Goal: Task Accomplishment & Management: Manage account settings

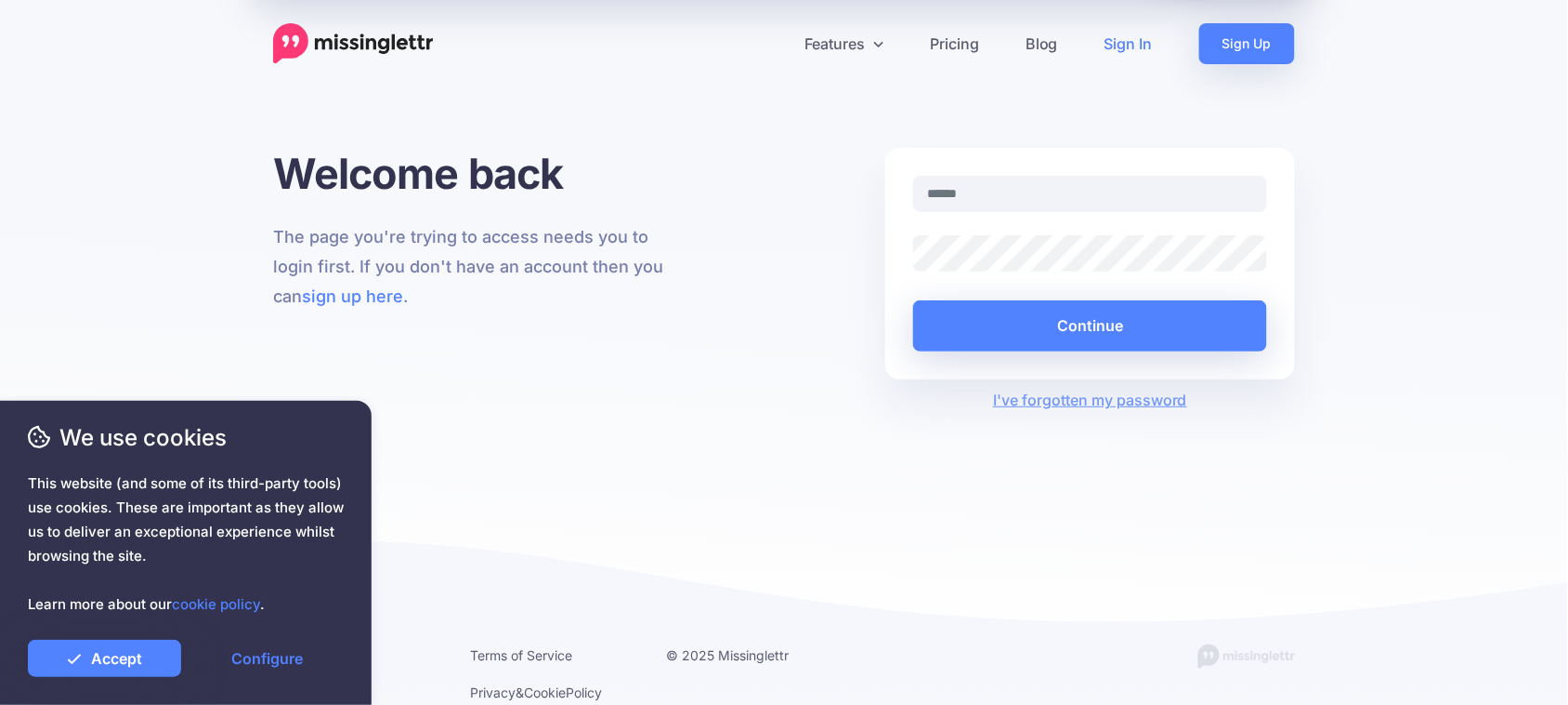
type input "**********"
click at [115, 658] on link "Accept" at bounding box center [104, 658] width 153 height 37
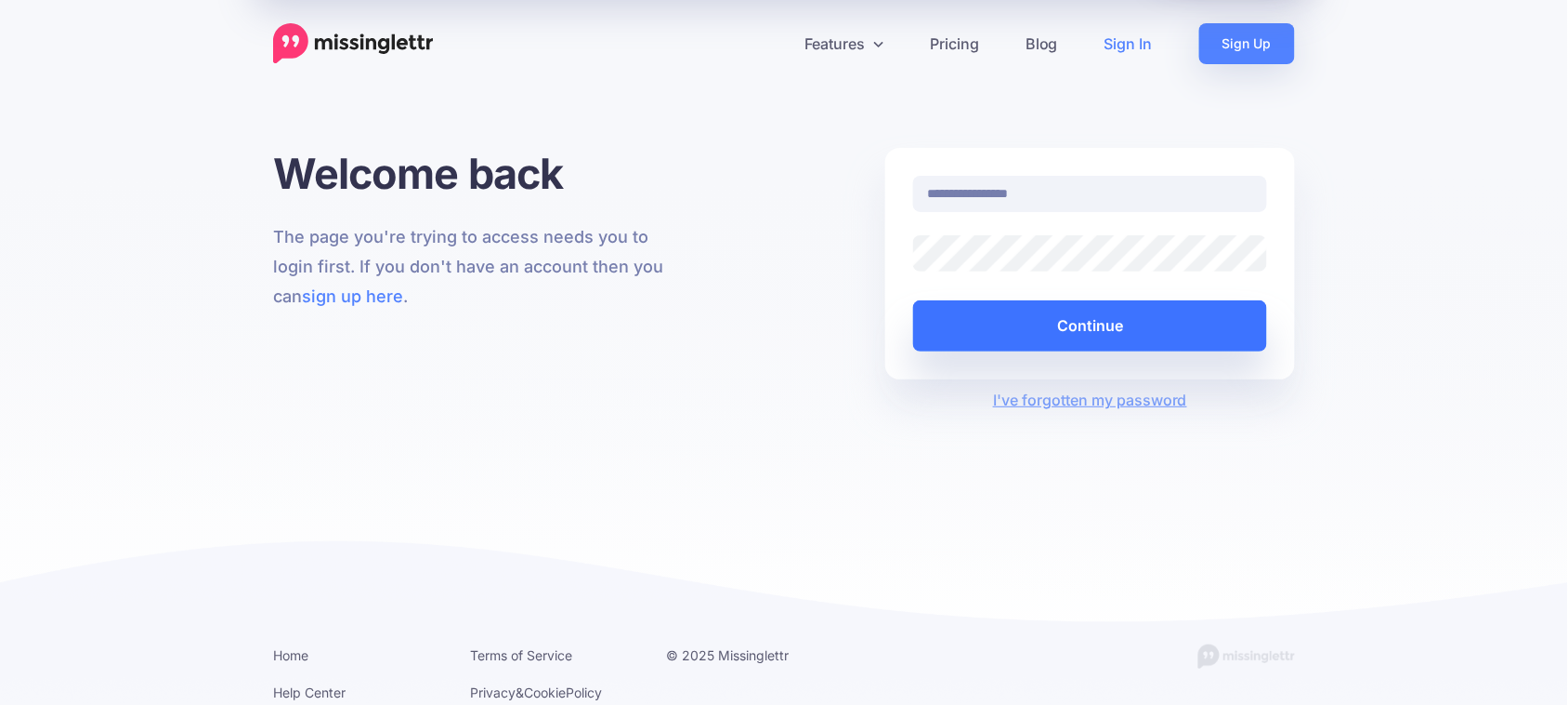
click at [1025, 327] on button "Continue" at bounding box center [1090, 326] width 354 height 51
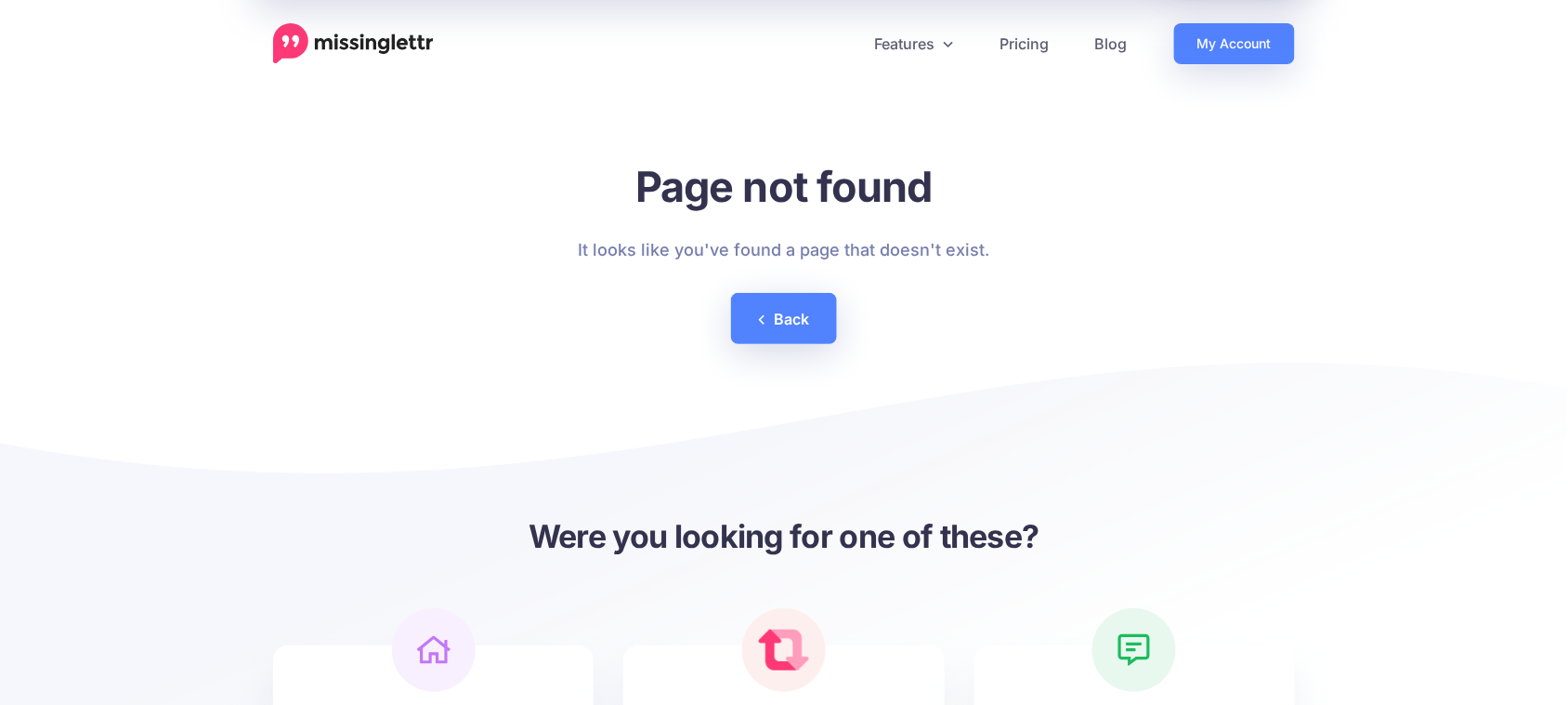
drag, startPoint x: 1126, startPoint y: 174, endPoint x: 1138, endPoint y: 174, distance: 12.0
click at [1232, 33] on link "My Account" at bounding box center [1234, 44] width 121 height 41
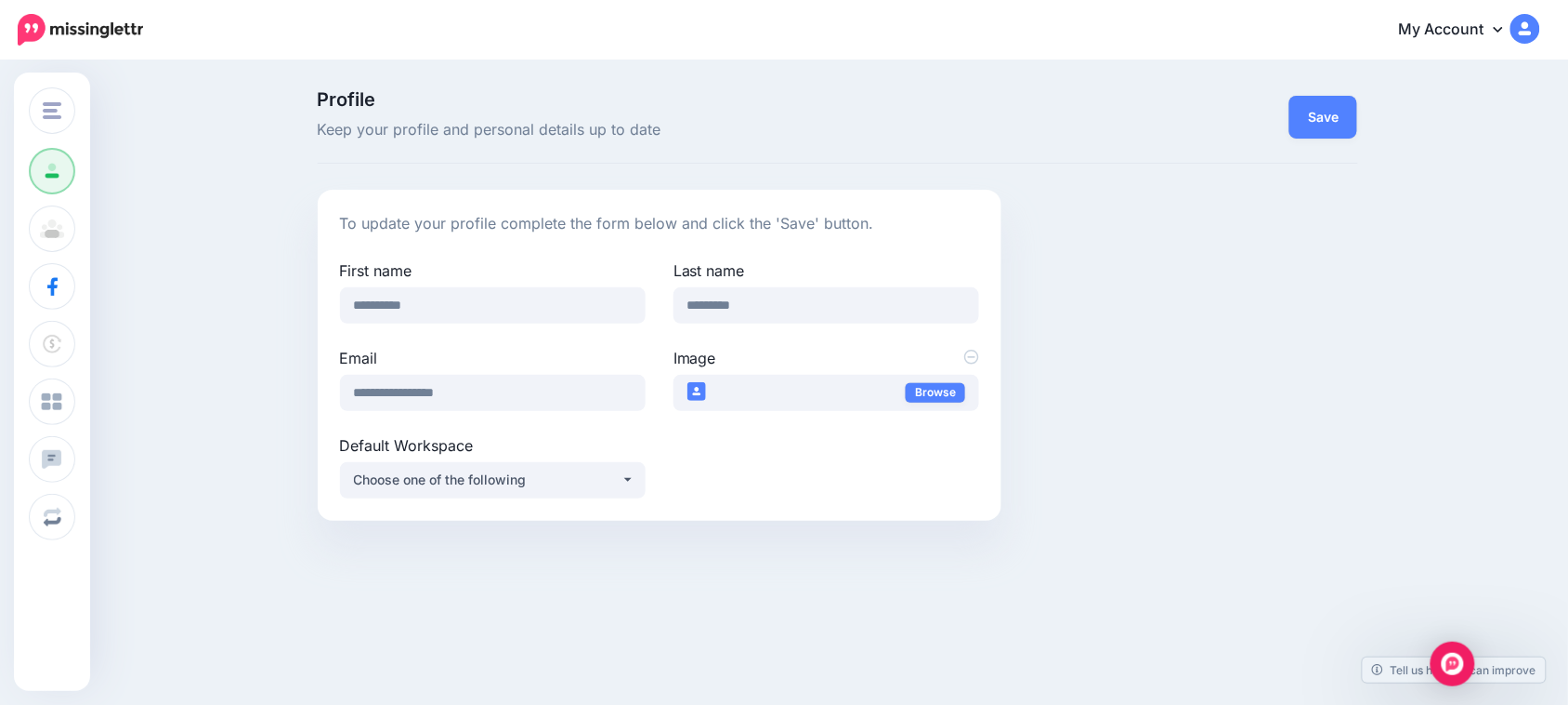
click at [1526, 20] on link "My Account" at bounding box center [1460, 30] width 160 height 45
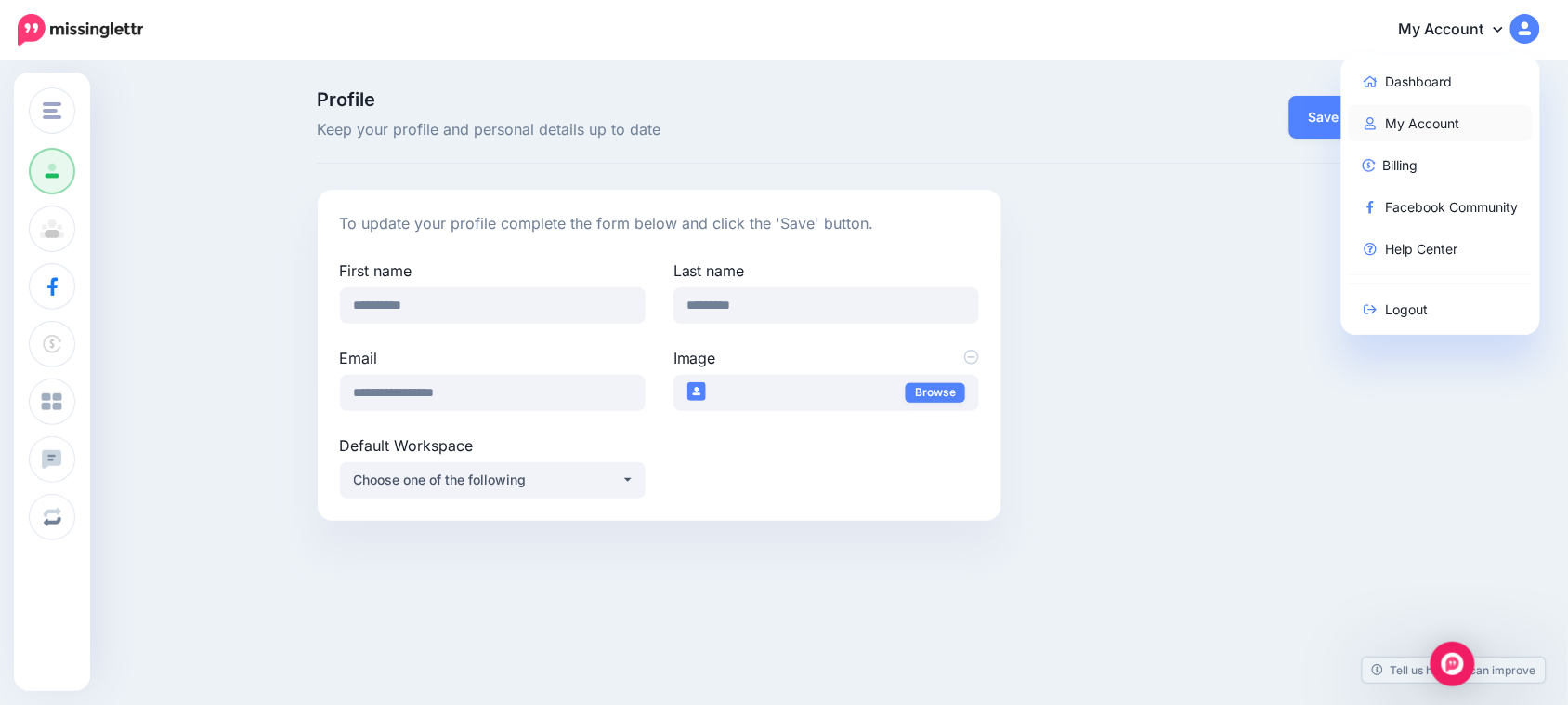
click at [1515, 108] on link "My Account" at bounding box center [1442, 123] width 185 height 36
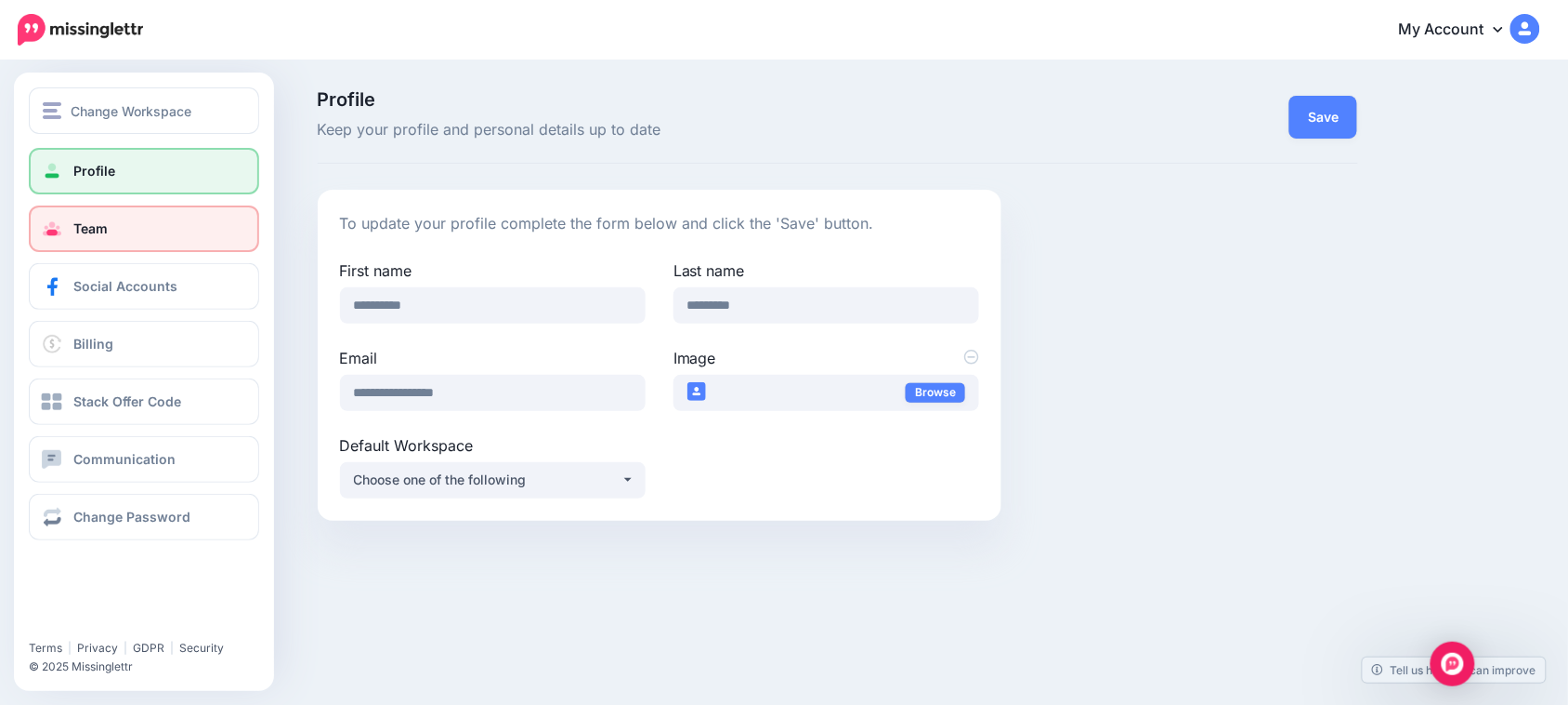
click at [85, 224] on span "Team" at bounding box center [90, 228] width 34 height 16
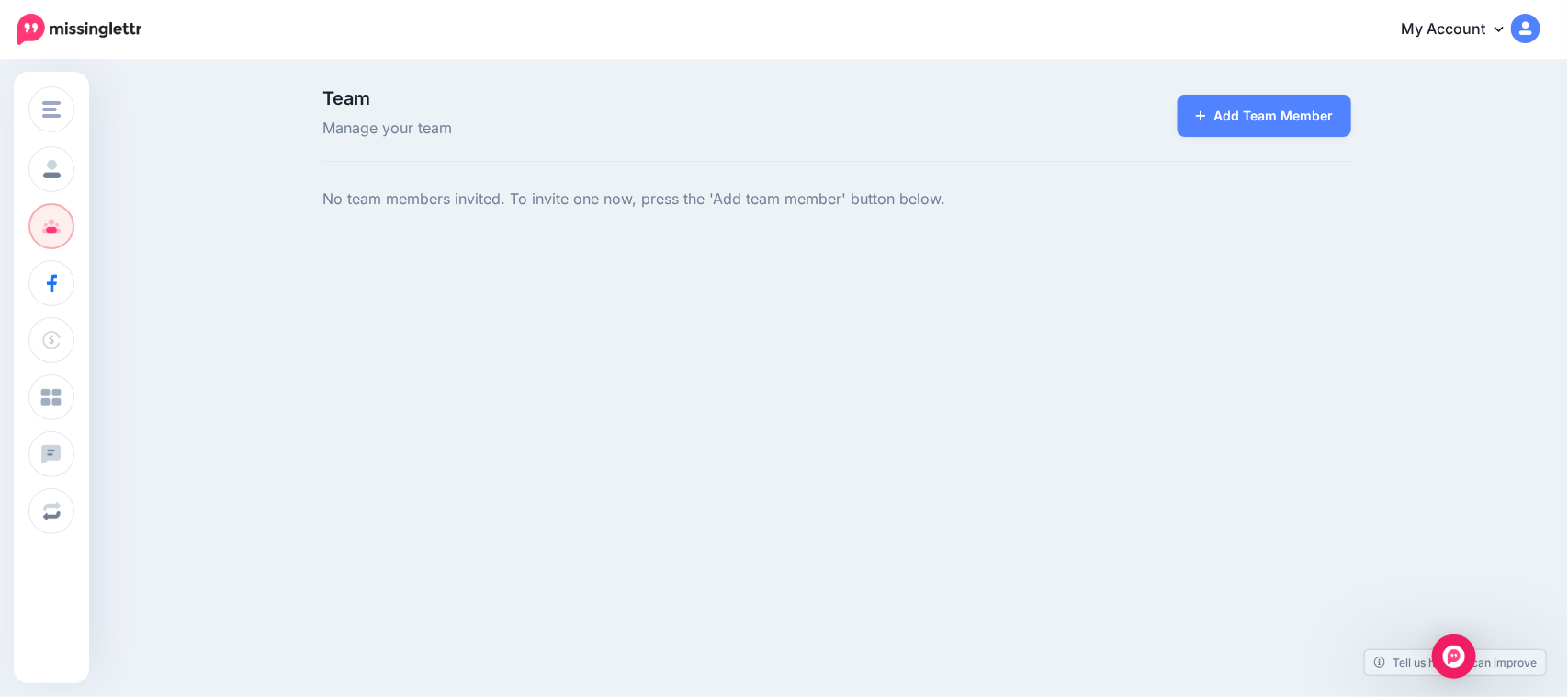
click at [1522, 40] on img at bounding box center [1526, 28] width 29 height 29
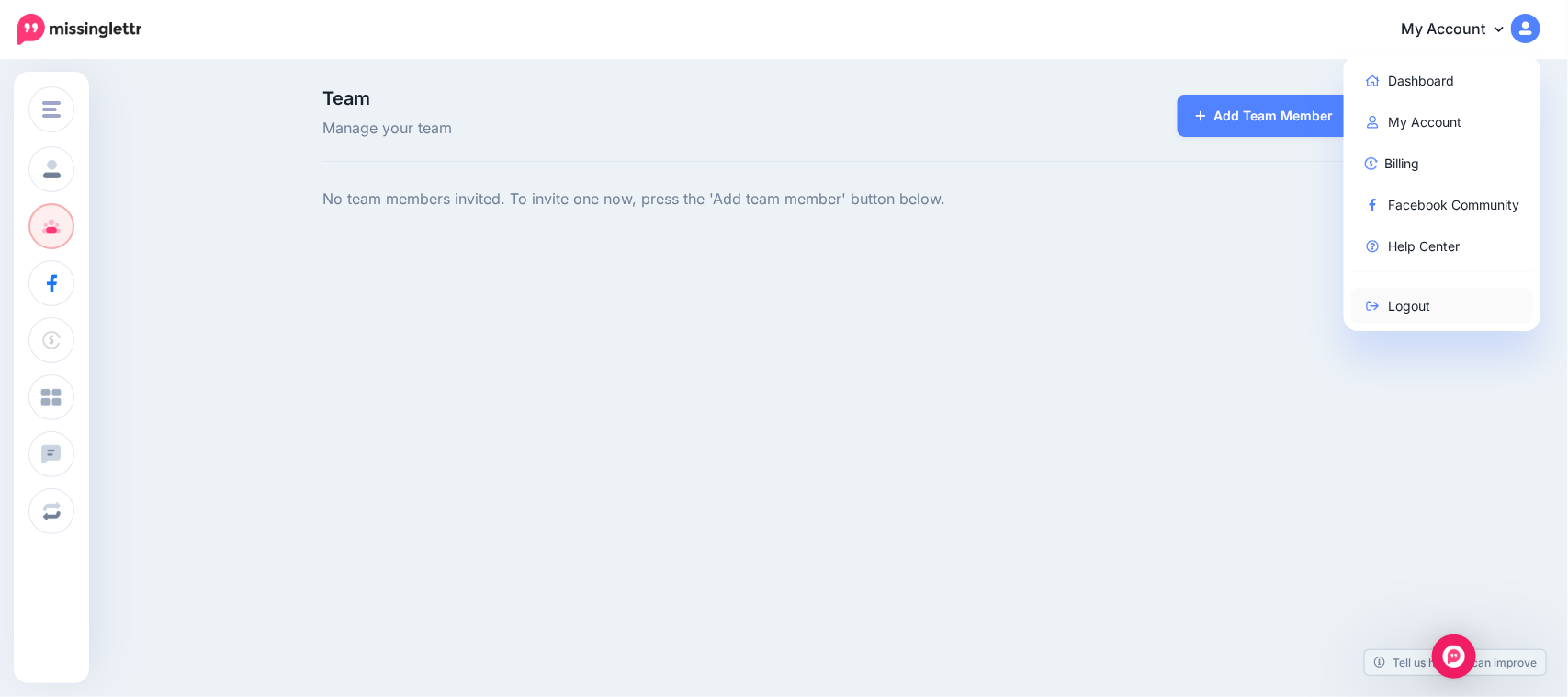
click at [1378, 303] on icon at bounding box center [1373, 305] width 16 height 13
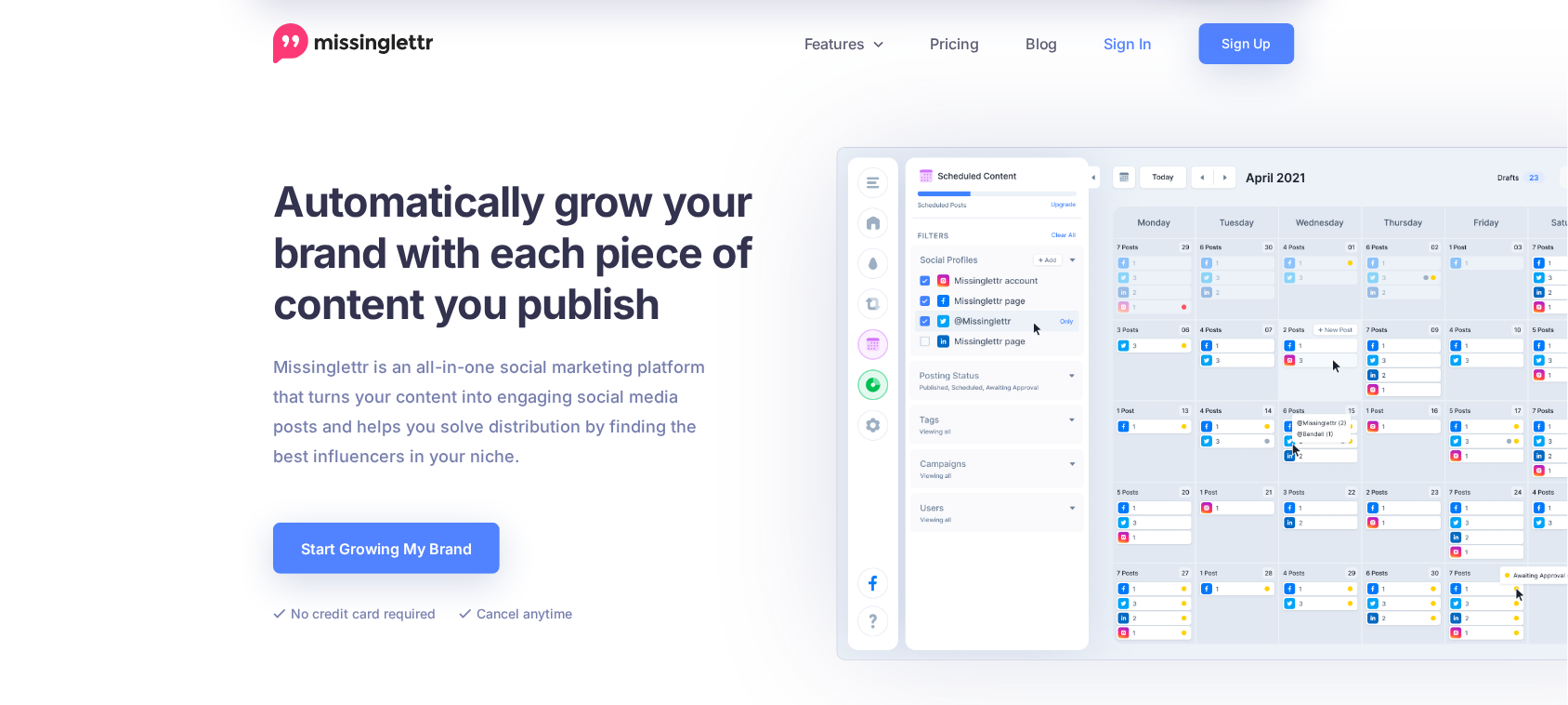
click at [1124, 40] on link "Sign In" at bounding box center [1129, 44] width 95 height 41
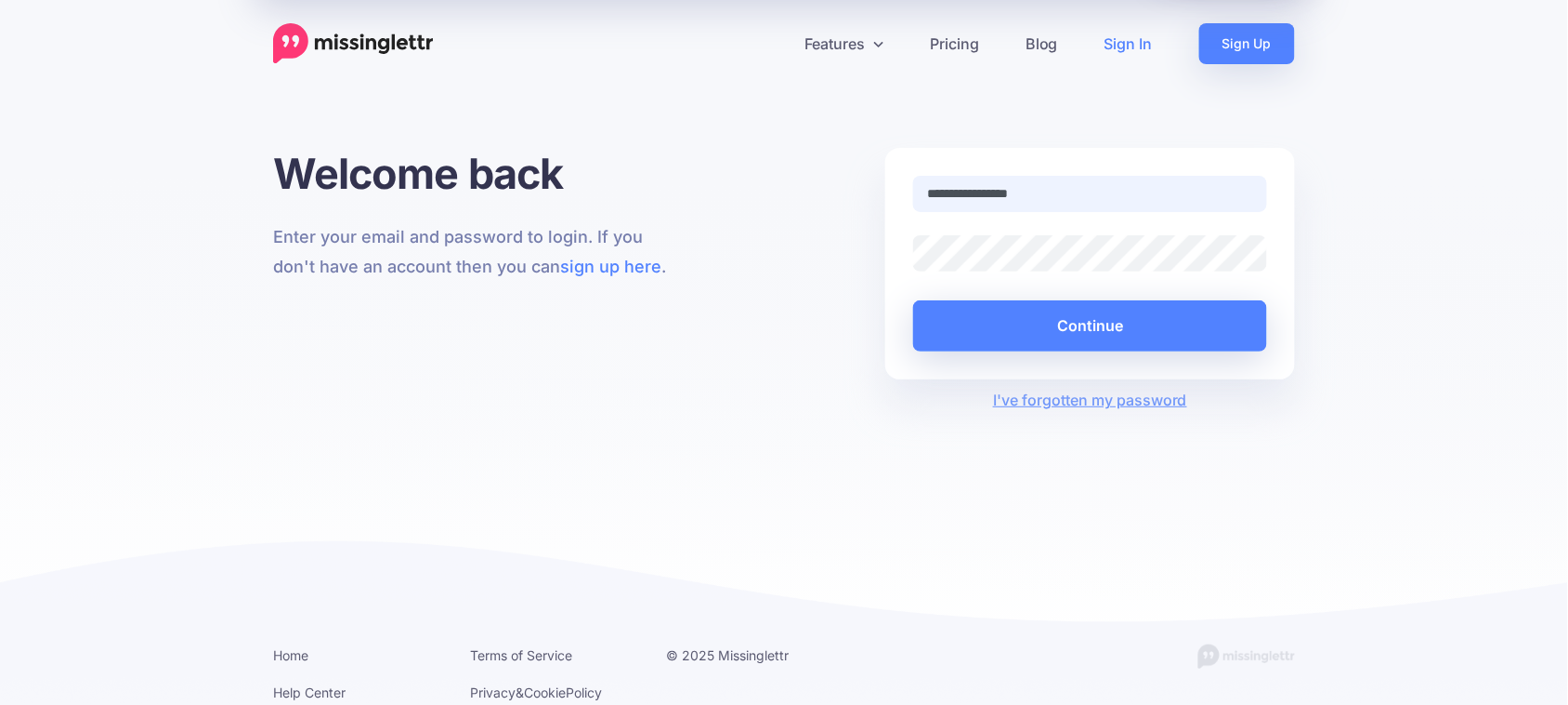
click at [1105, 193] on input "**********" at bounding box center [1090, 193] width 354 height 36
type input "**********"
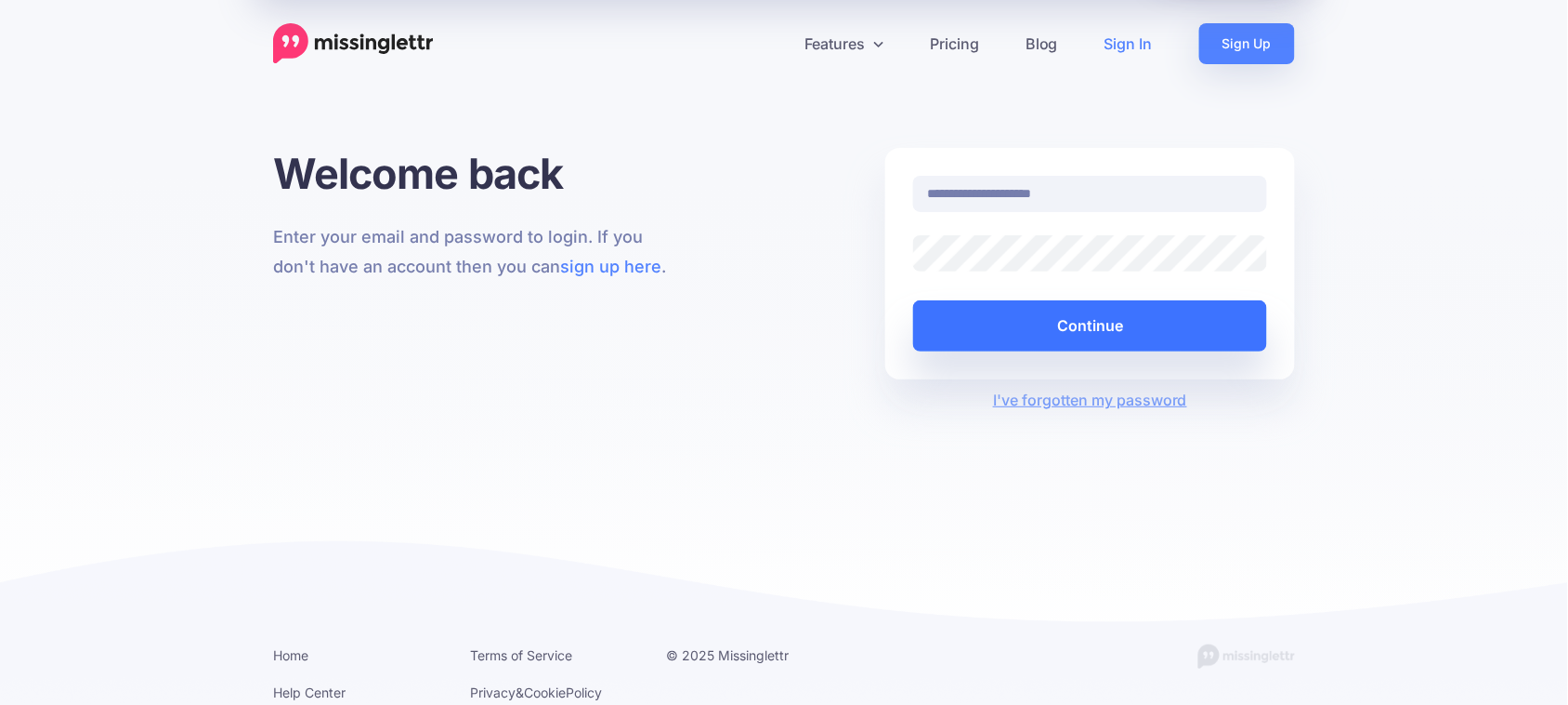
click at [1125, 308] on button "Continue" at bounding box center [1090, 326] width 354 height 51
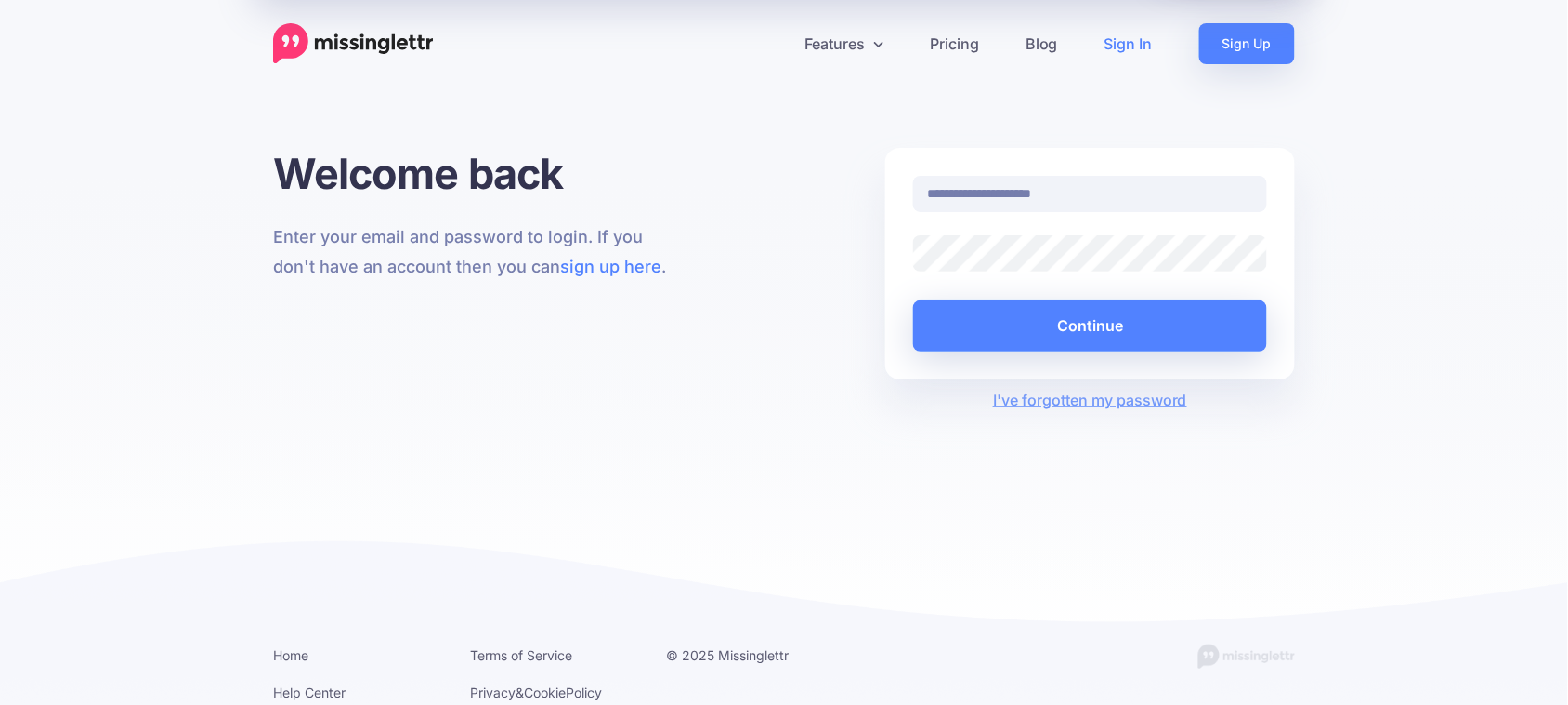
click at [653, 113] on div "Features Drip Campaigns Drive traffic on autopilot Curate" at bounding box center [784, 322] width 1568 height 643
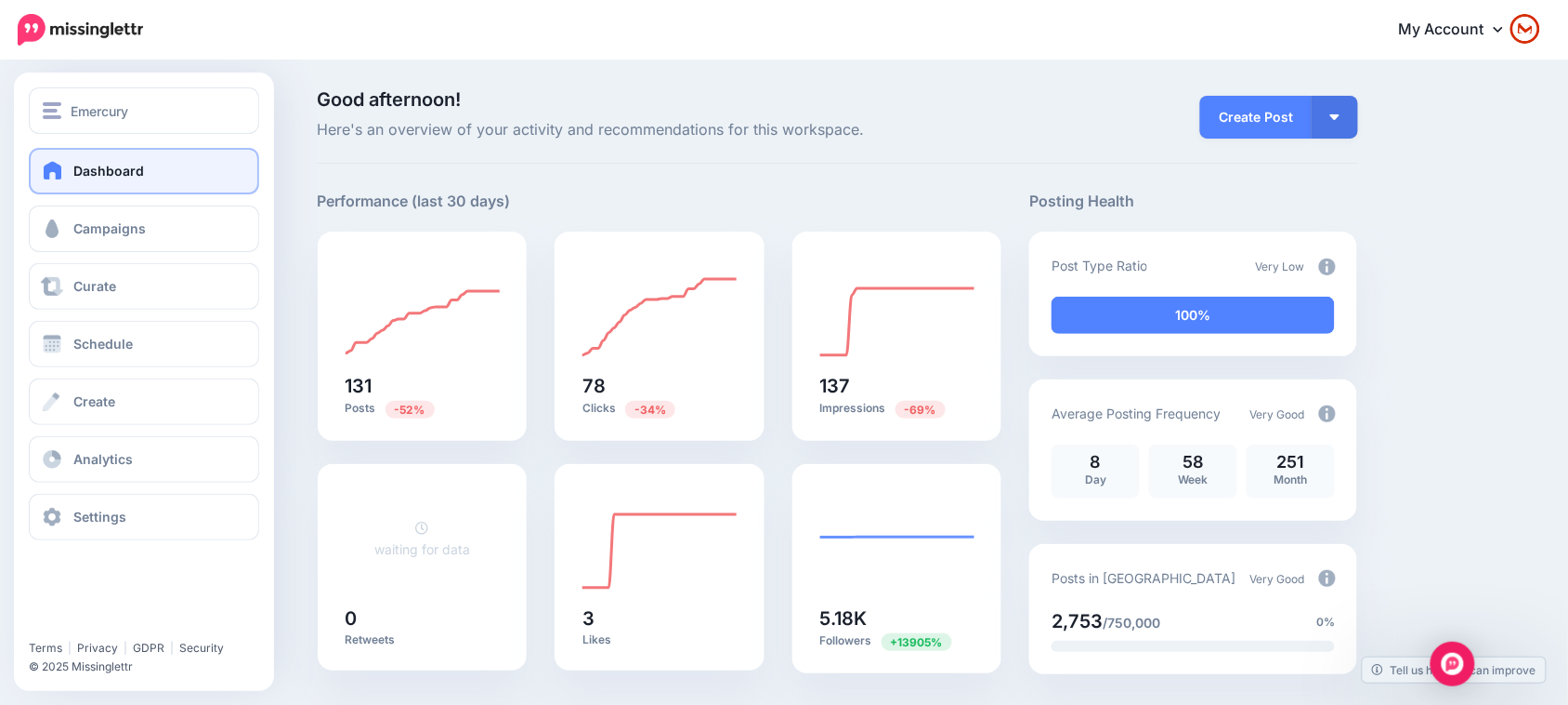
click at [45, 540] on div "Emercury Emercury Admailr Add Workspace Dashboard Campaigns Curate Schedule Cre…" at bounding box center [143, 381] width 260 height 618
click at [46, 526] on span at bounding box center [52, 517] width 24 height 19
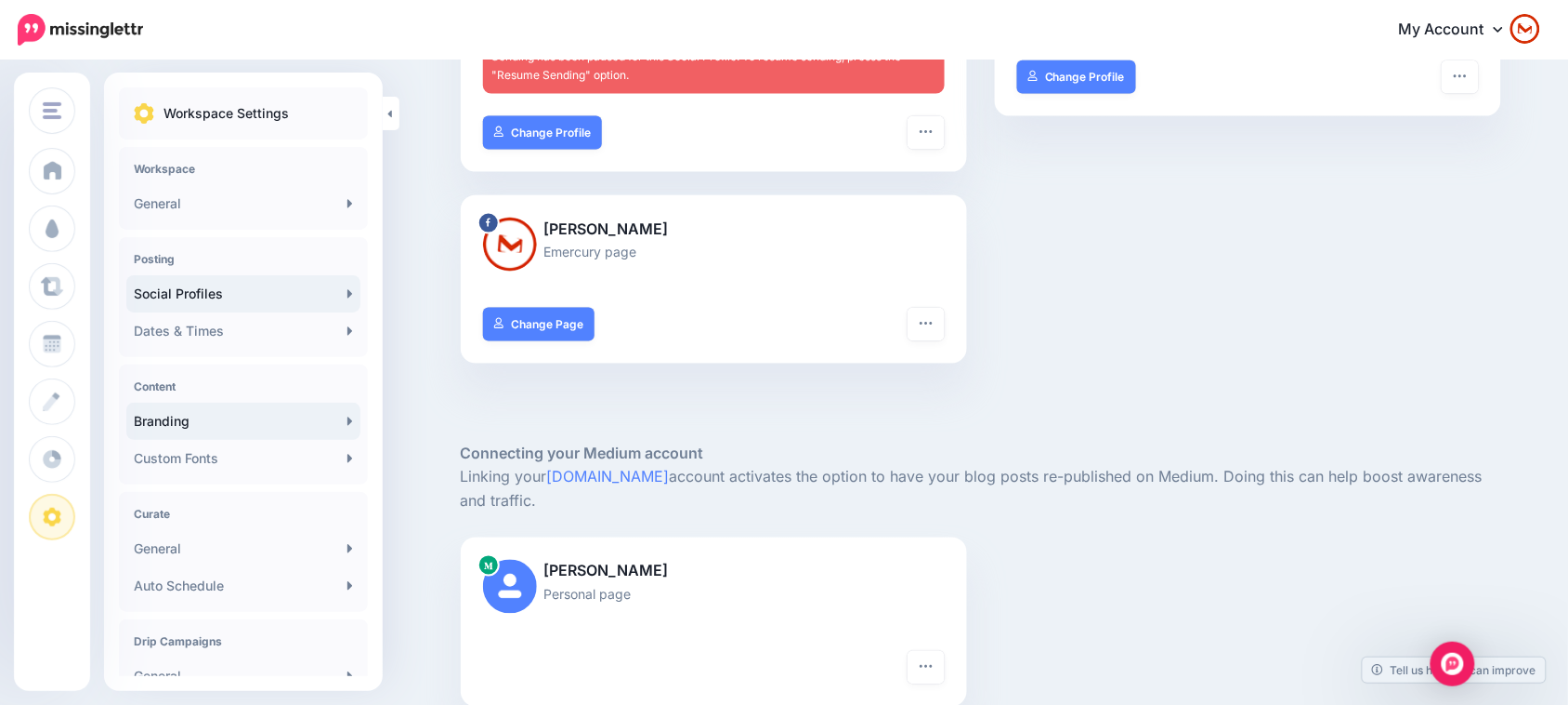
scroll to position [588, 0]
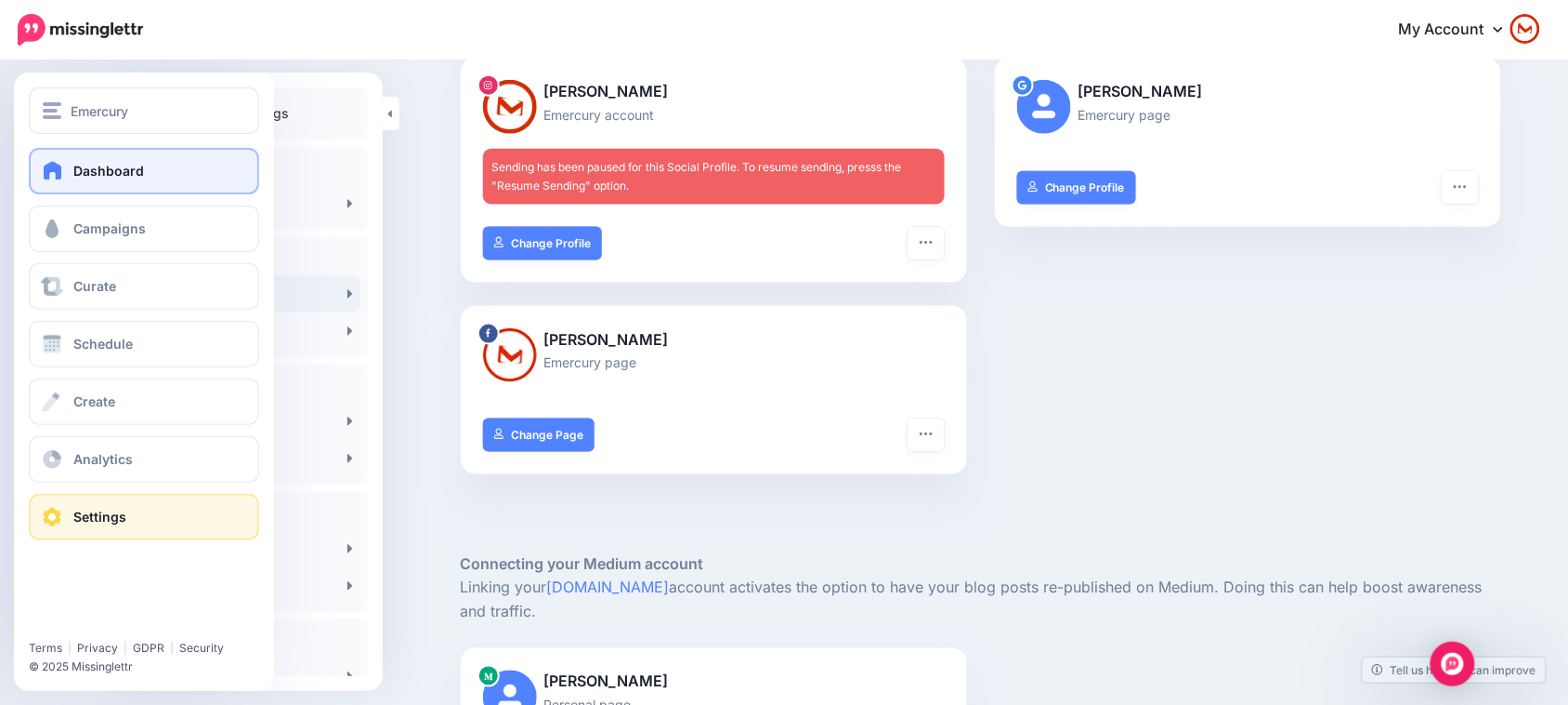
click at [181, 175] on link "Dashboard" at bounding box center [143, 171] width 230 height 46
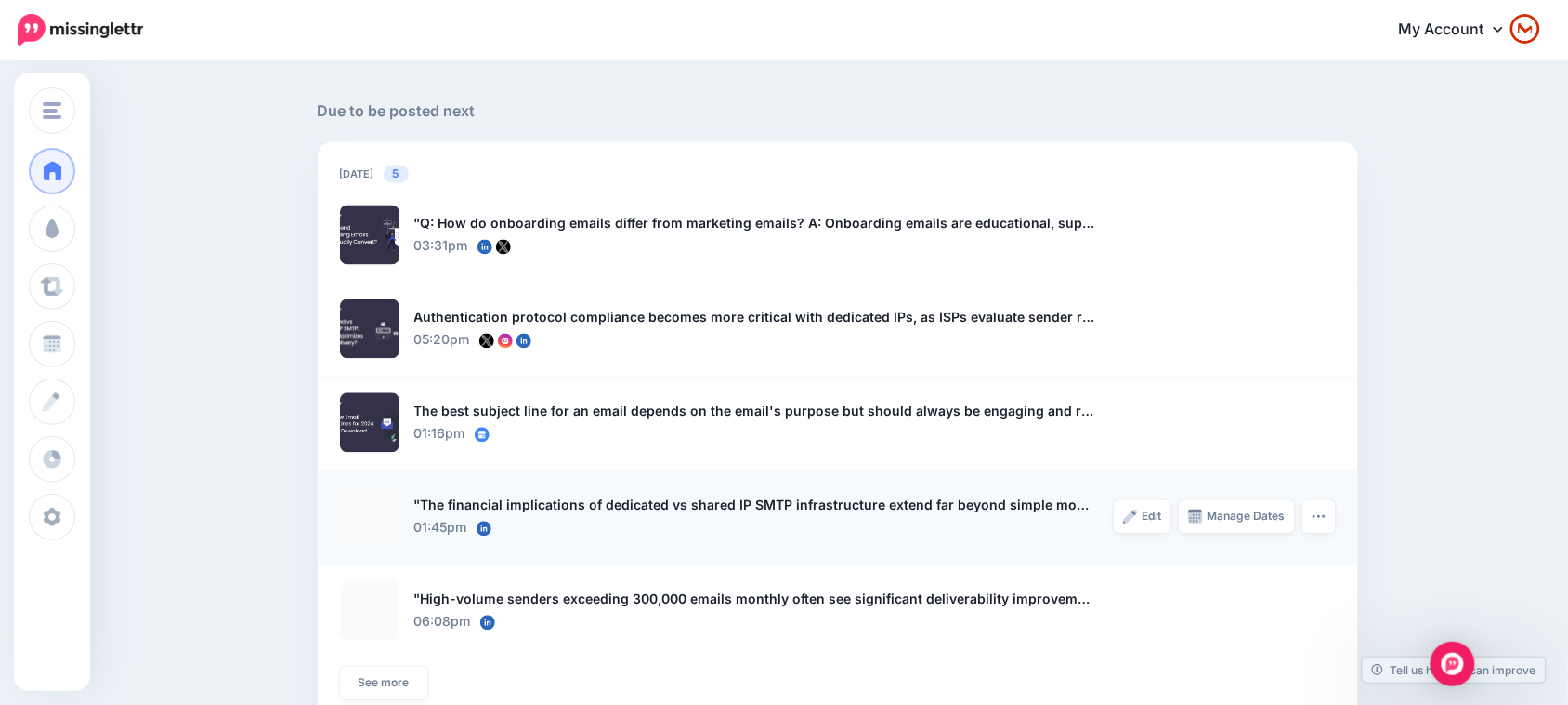
scroll to position [1173, 0]
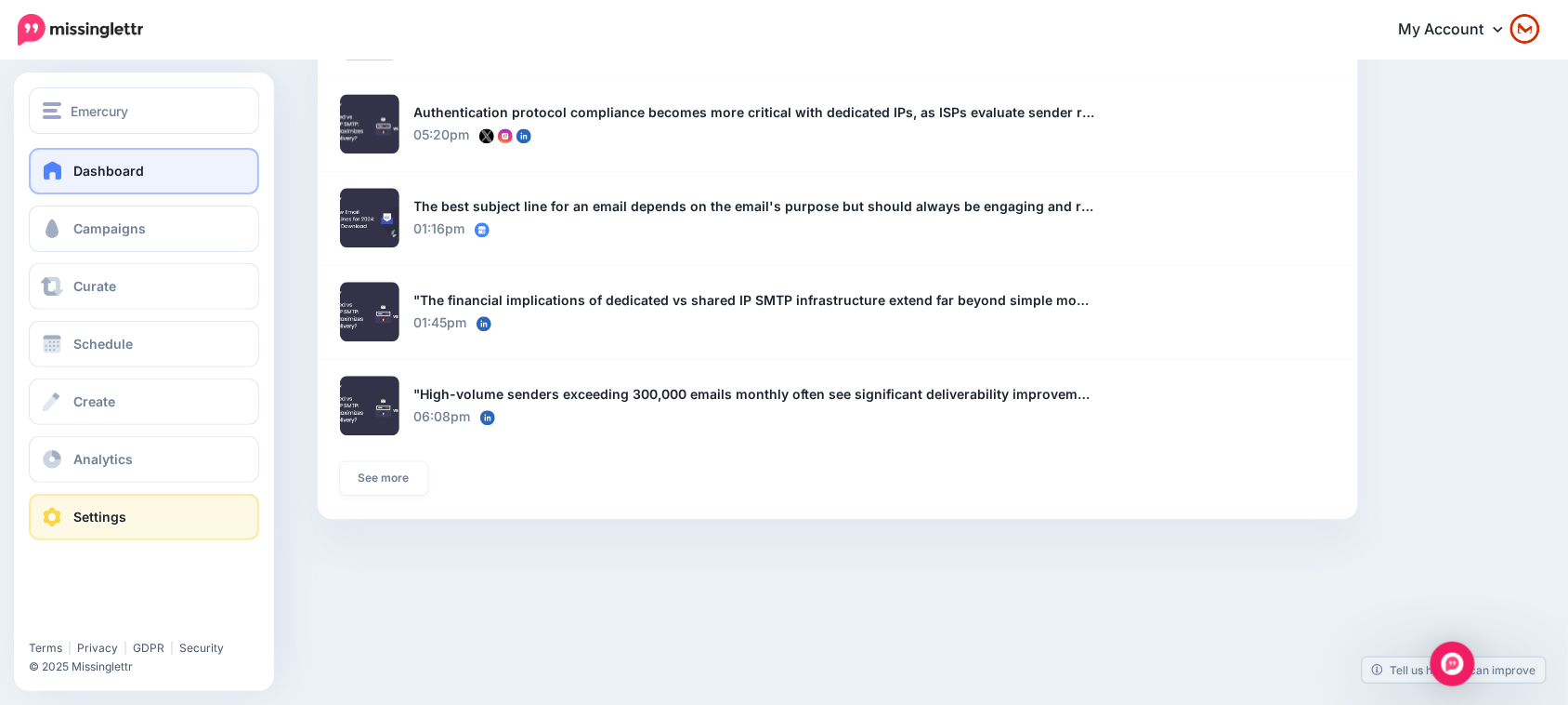
click at [158, 527] on link "Settings" at bounding box center [143, 516] width 230 height 46
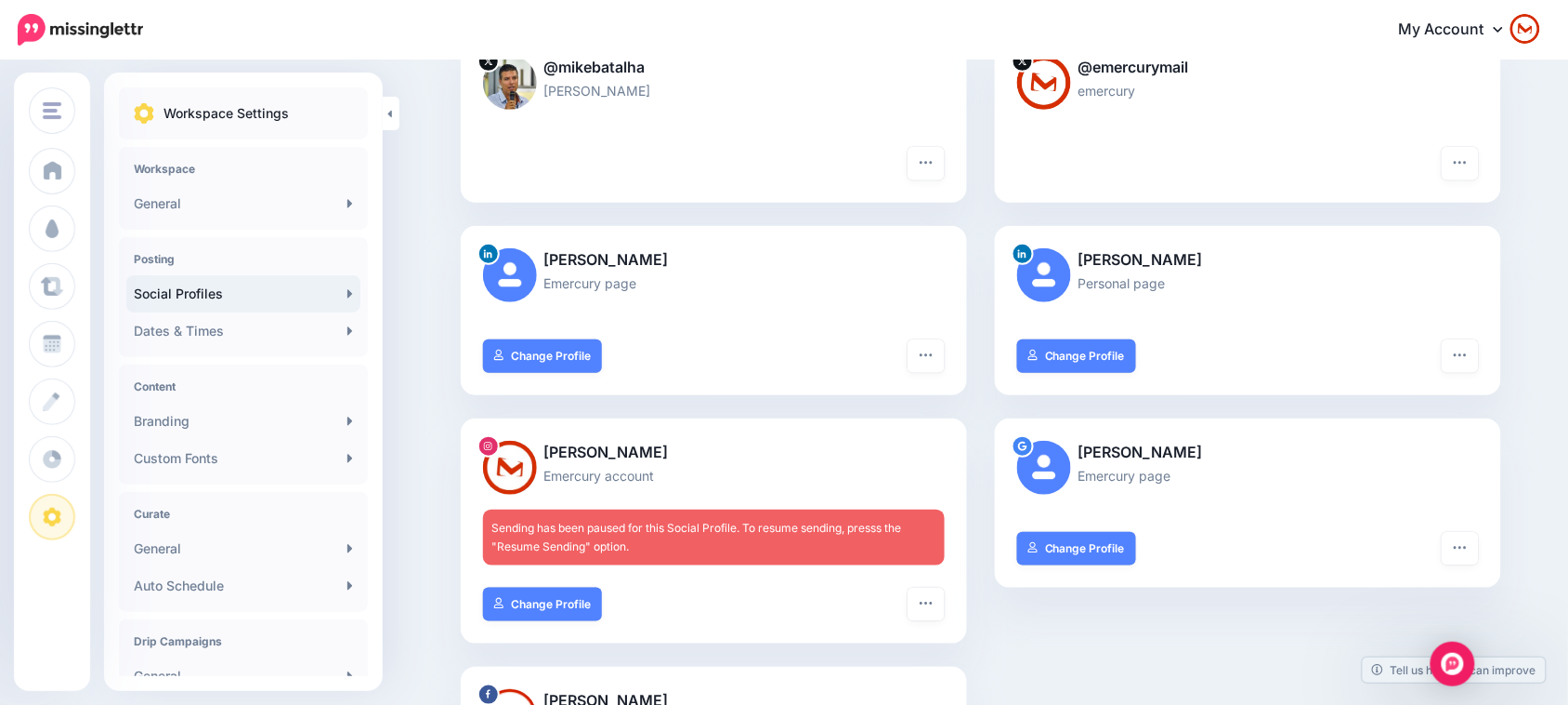
scroll to position [232, 0]
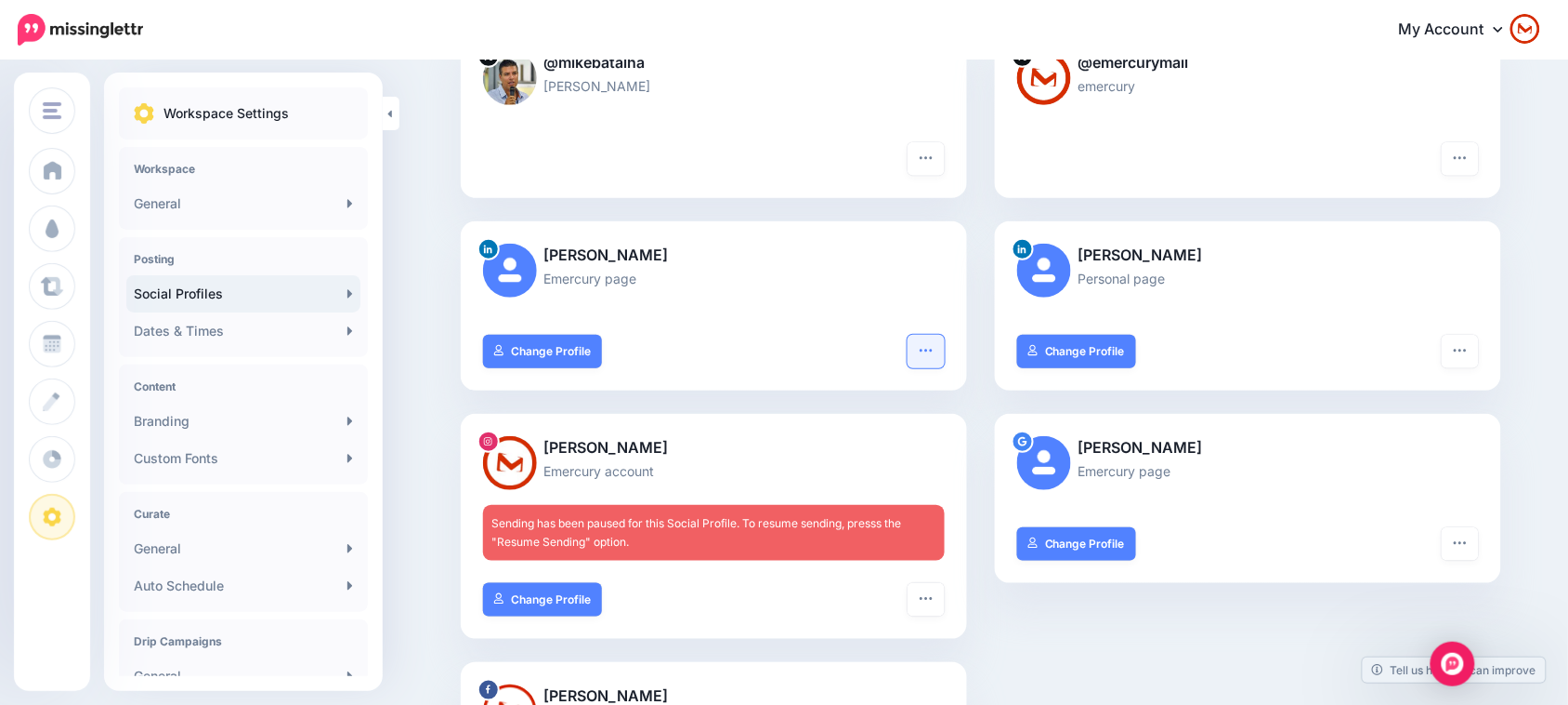
click at [934, 344] on icon "button" at bounding box center [926, 350] width 15 height 15
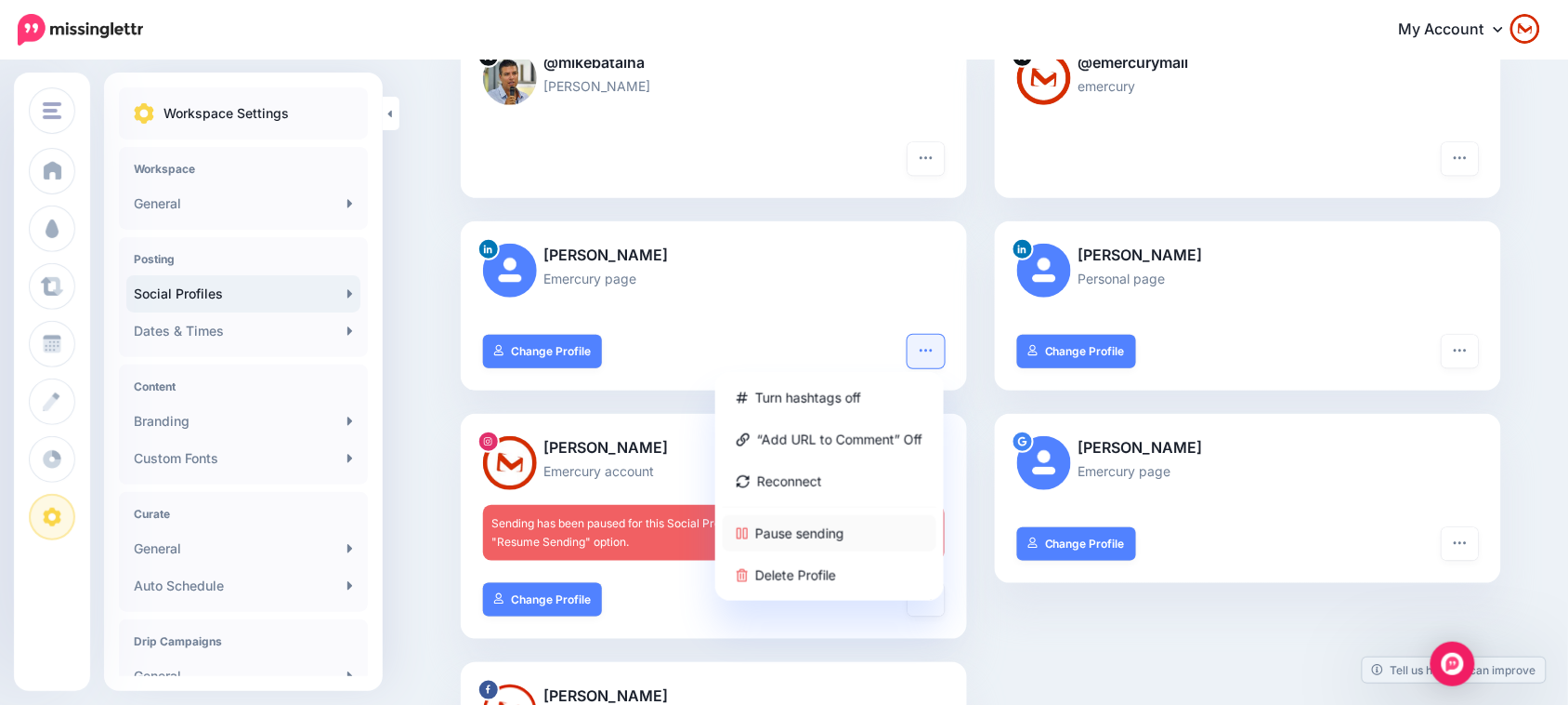
click at [868, 527] on link "Pause sending" at bounding box center [830, 532] width 214 height 36
drag, startPoint x: 1540, startPoint y: 385, endPoint x: 1530, endPoint y: 378, distance: 12.2
click at [1540, 383] on div "Social Profiles Add the social profiles that you'd like to send social content …" at bounding box center [784, 679] width 1568 height 1697
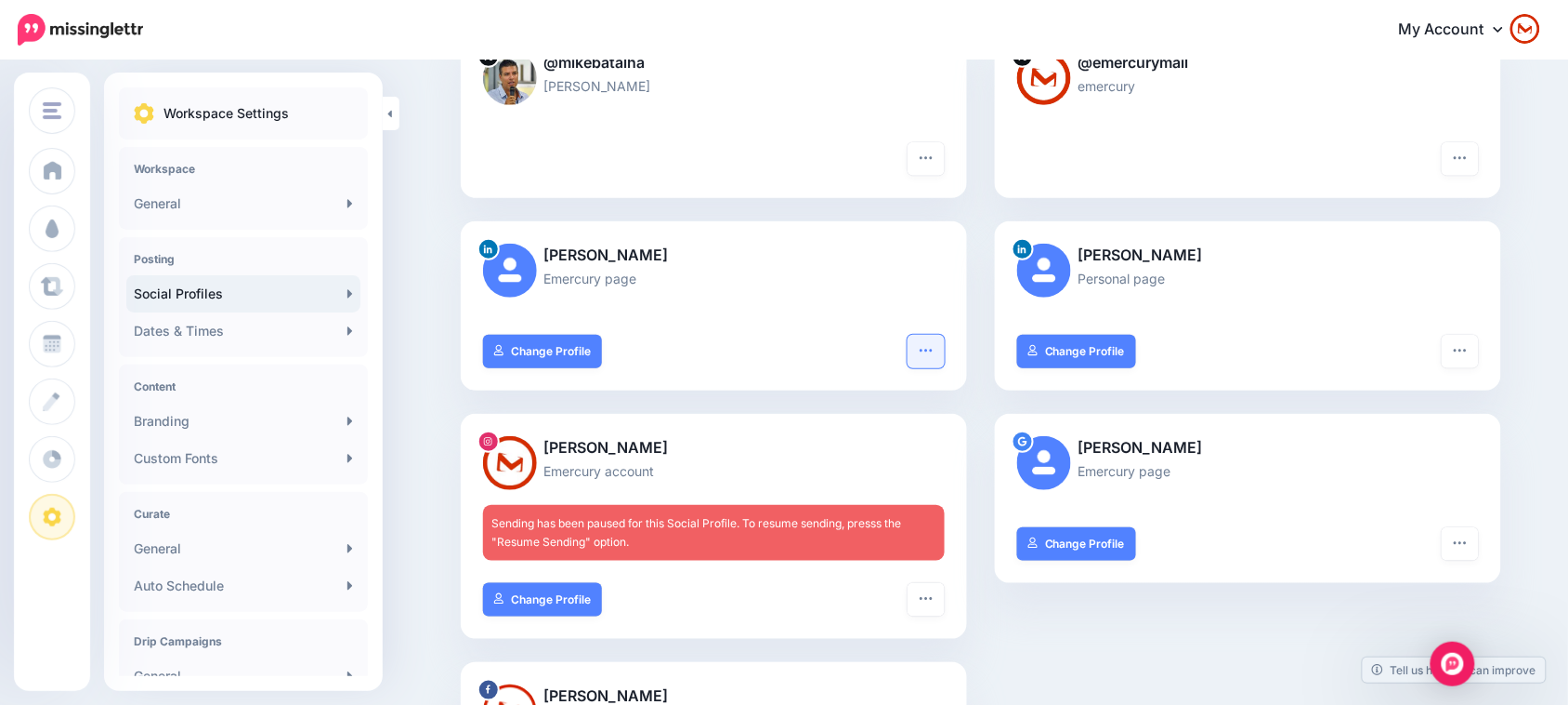
click at [934, 351] on icon "button" at bounding box center [926, 350] width 15 height 15
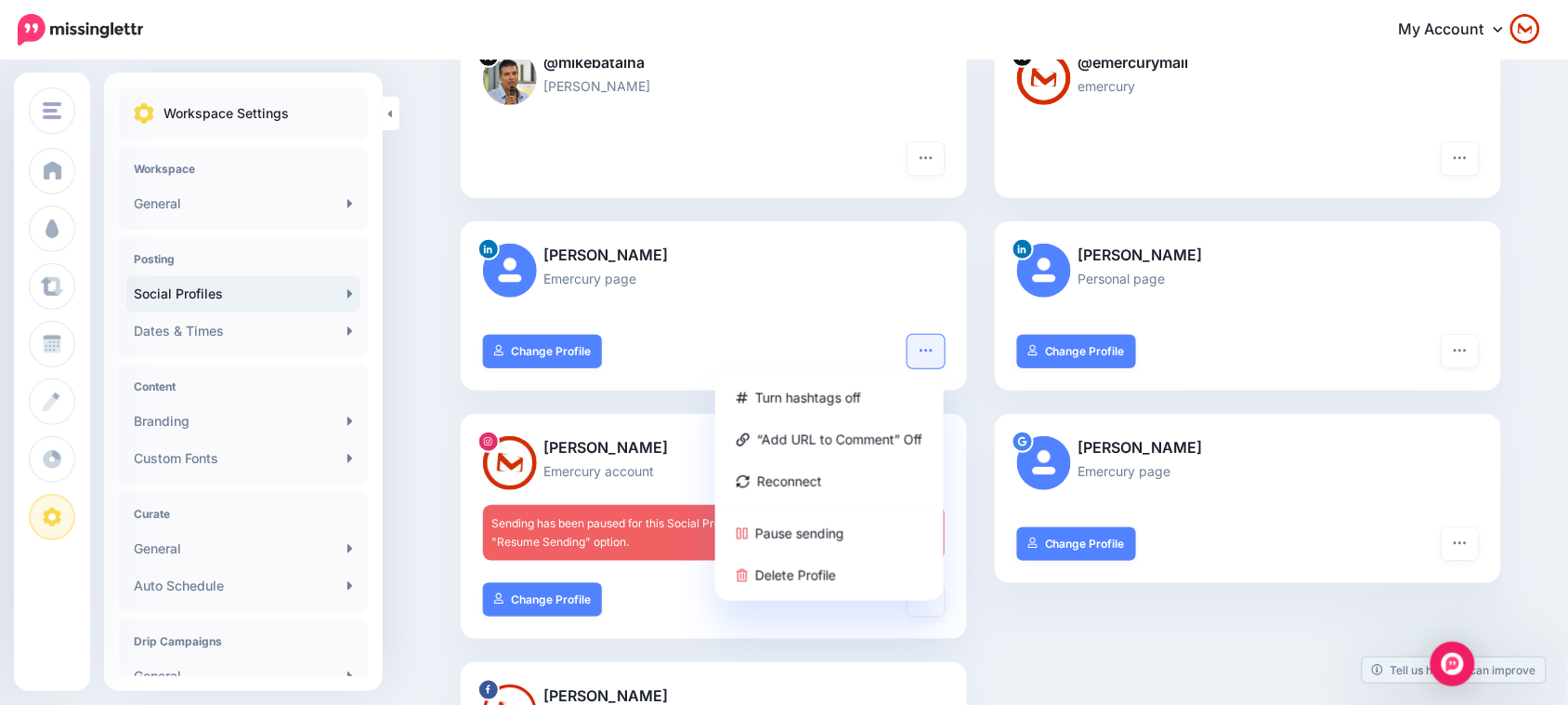
drag, startPoint x: 940, startPoint y: 351, endPoint x: 921, endPoint y: 350, distance: 19.0
click at [921, 350] on button "button" at bounding box center [926, 351] width 37 height 33
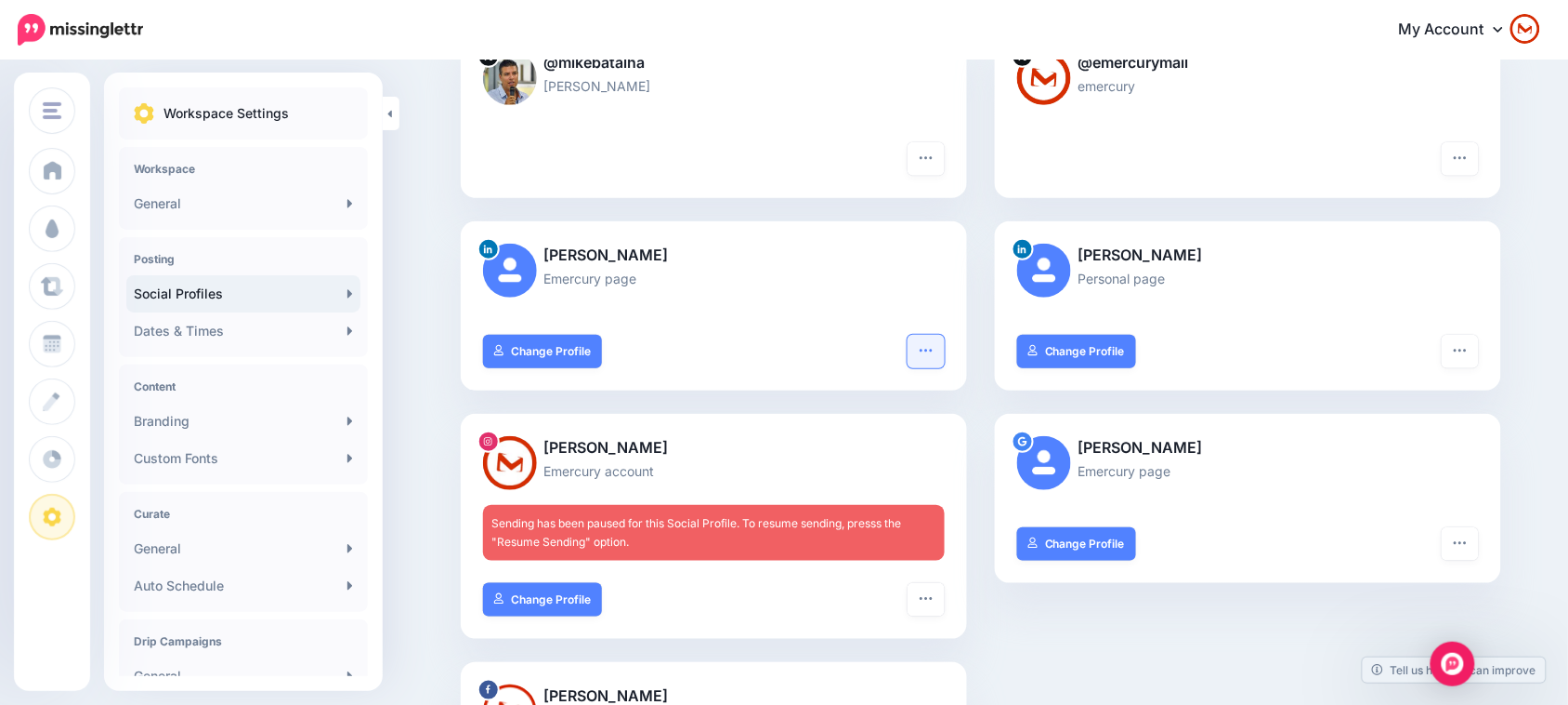
click at [944, 340] on button "button" at bounding box center [926, 351] width 37 height 33
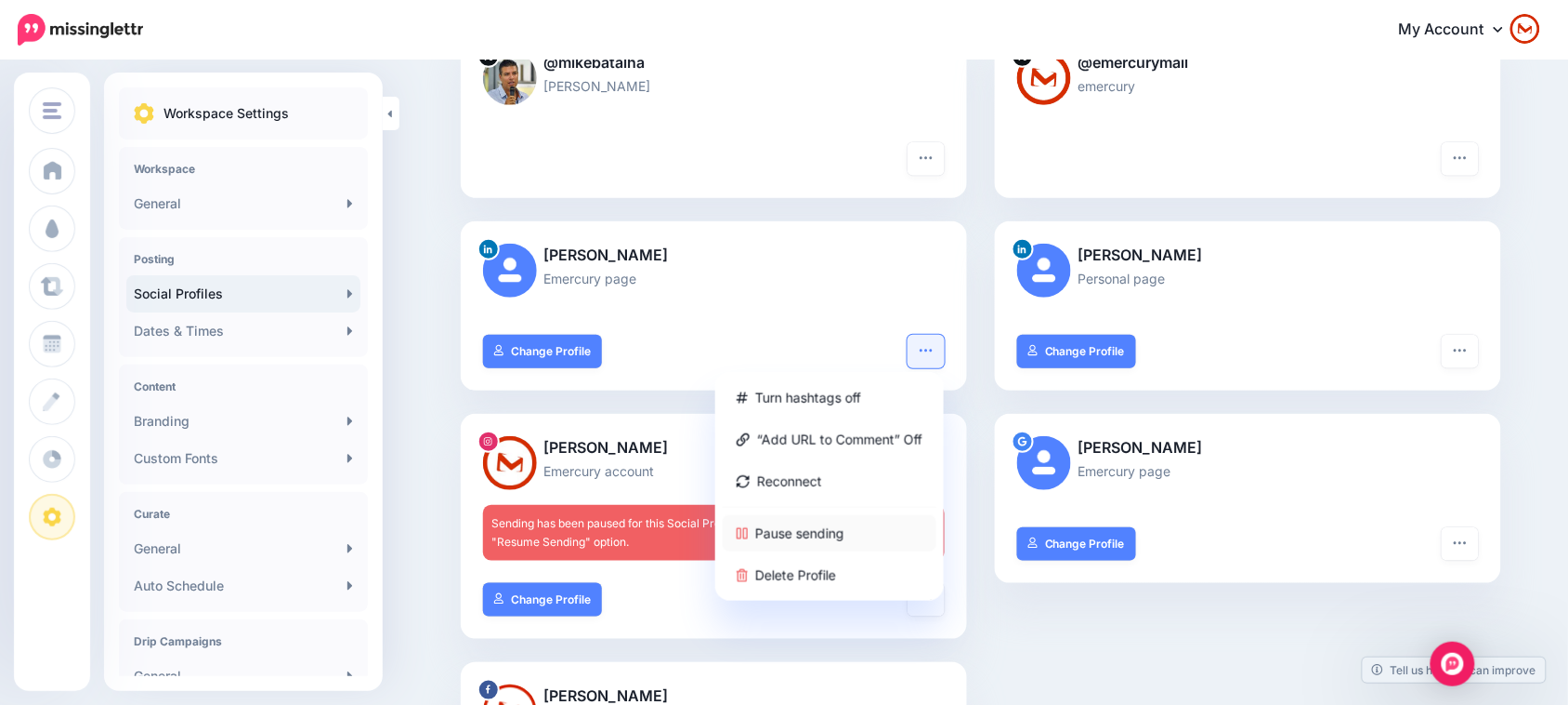
click at [860, 529] on link "Pause sending" at bounding box center [830, 532] width 214 height 36
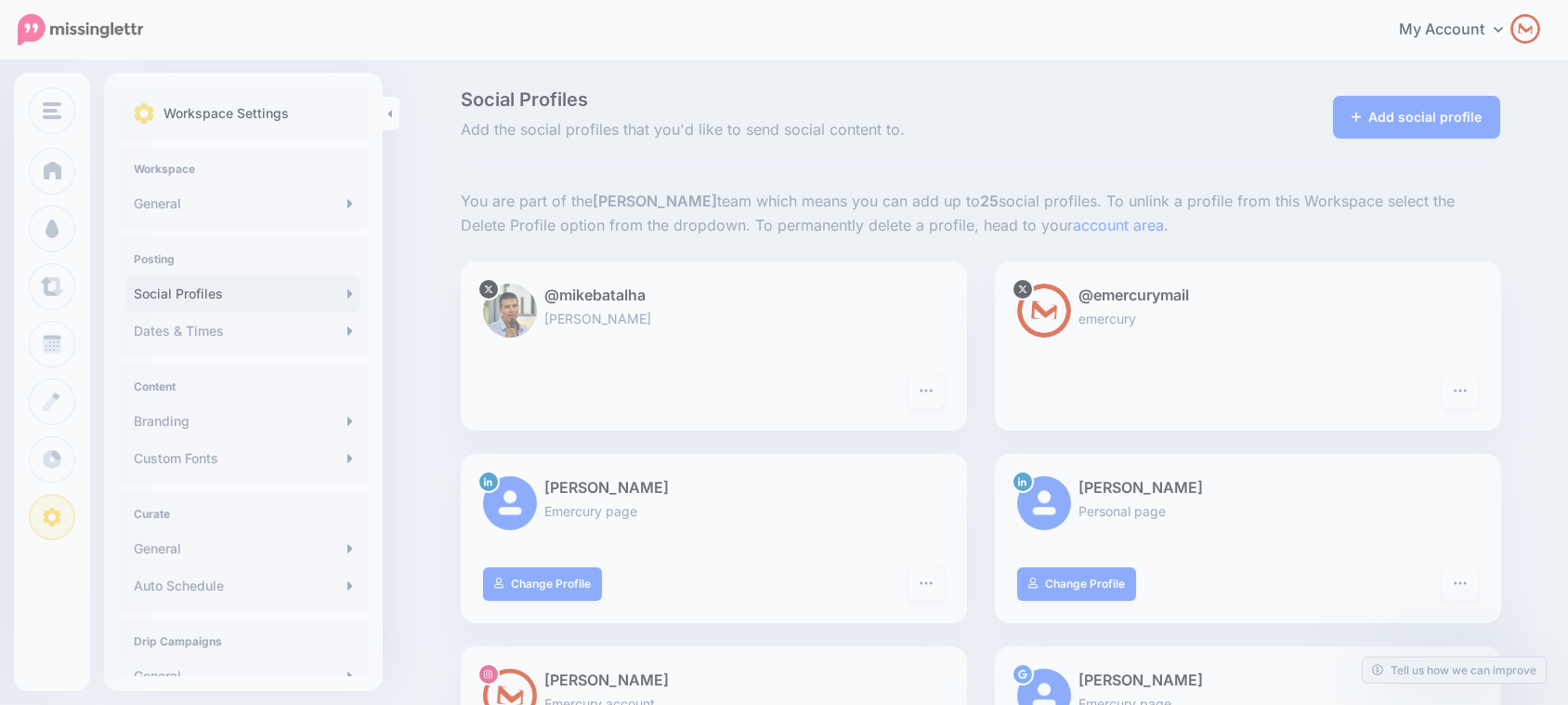
scroll to position [229, 0]
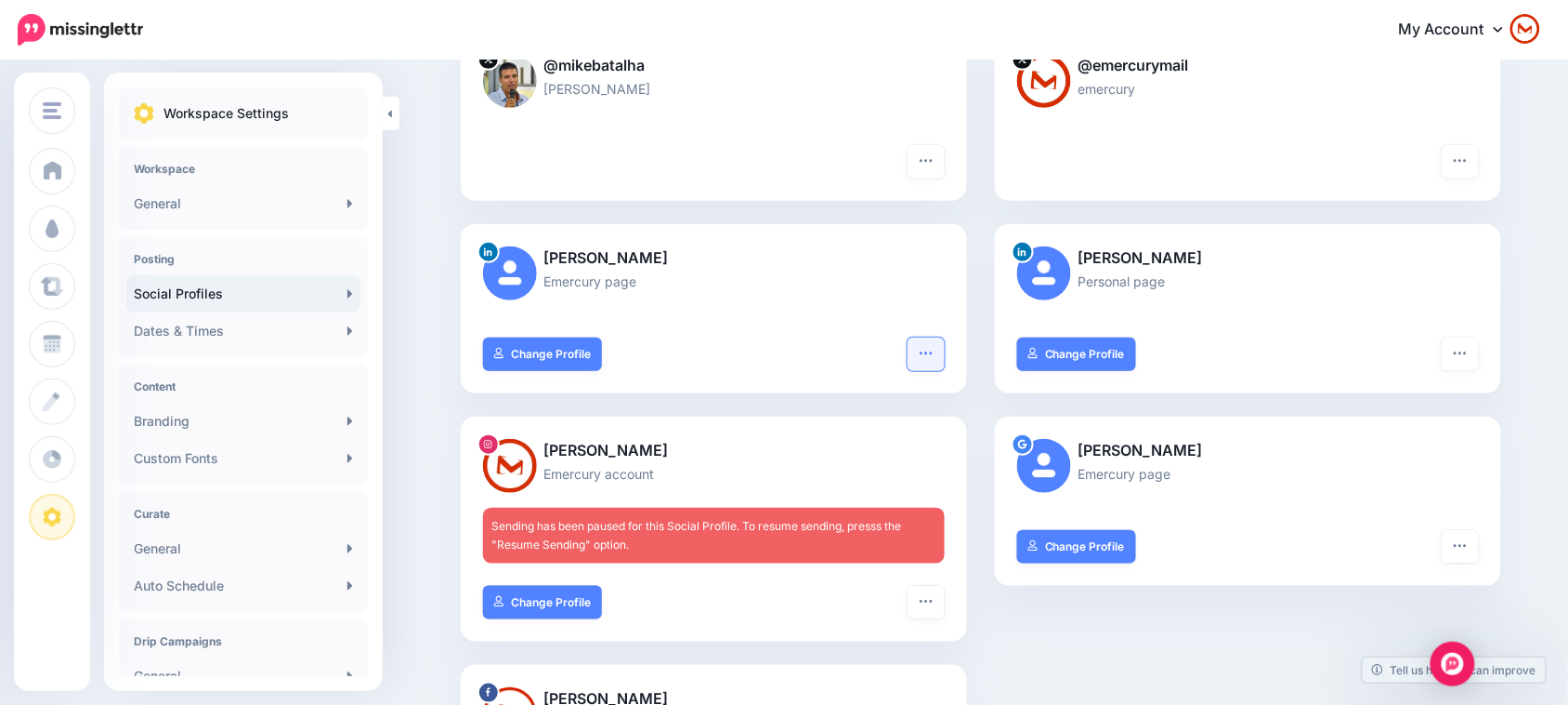
click at [927, 350] on icon "button" at bounding box center [926, 353] width 15 height 15
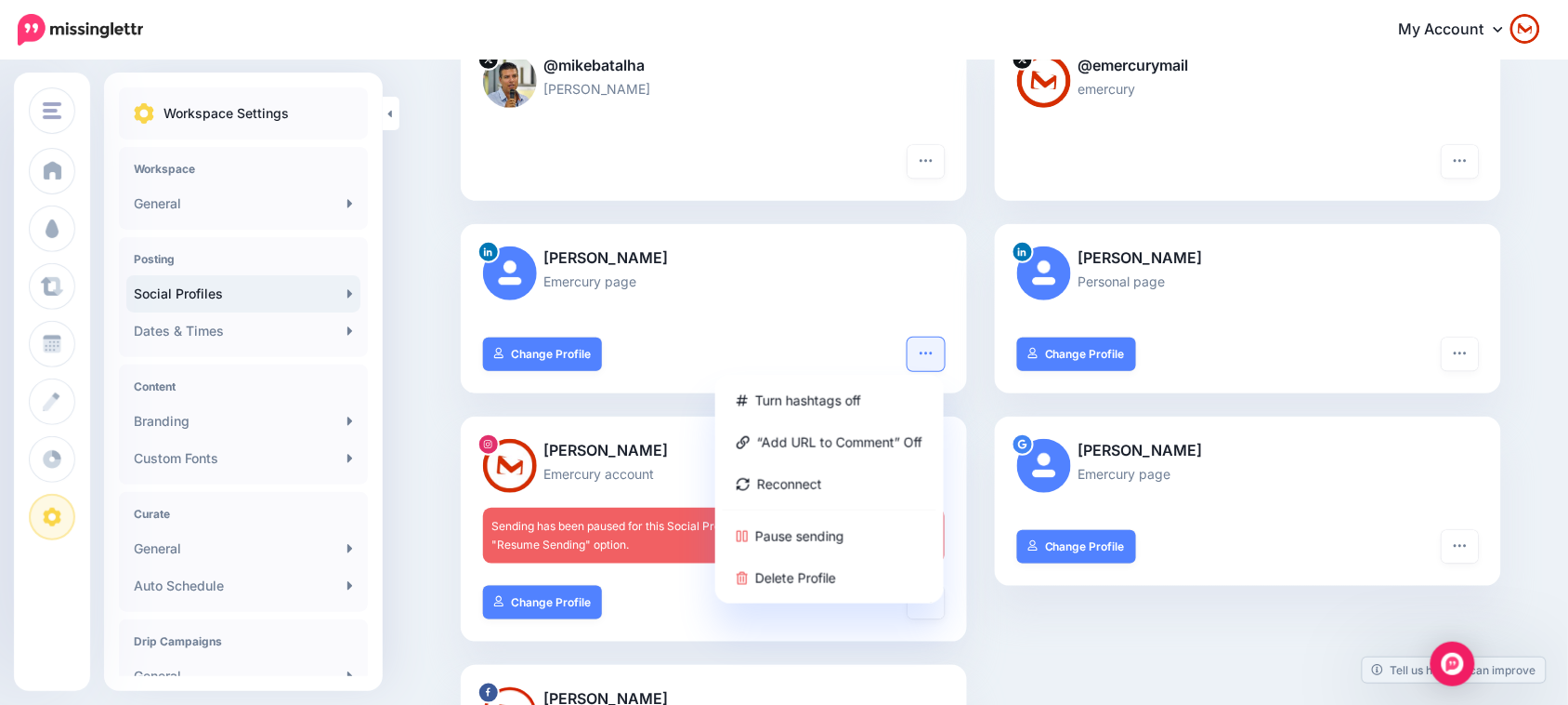
click at [857, 280] on p "Emercury page" at bounding box center [713, 281] width 462 height 22
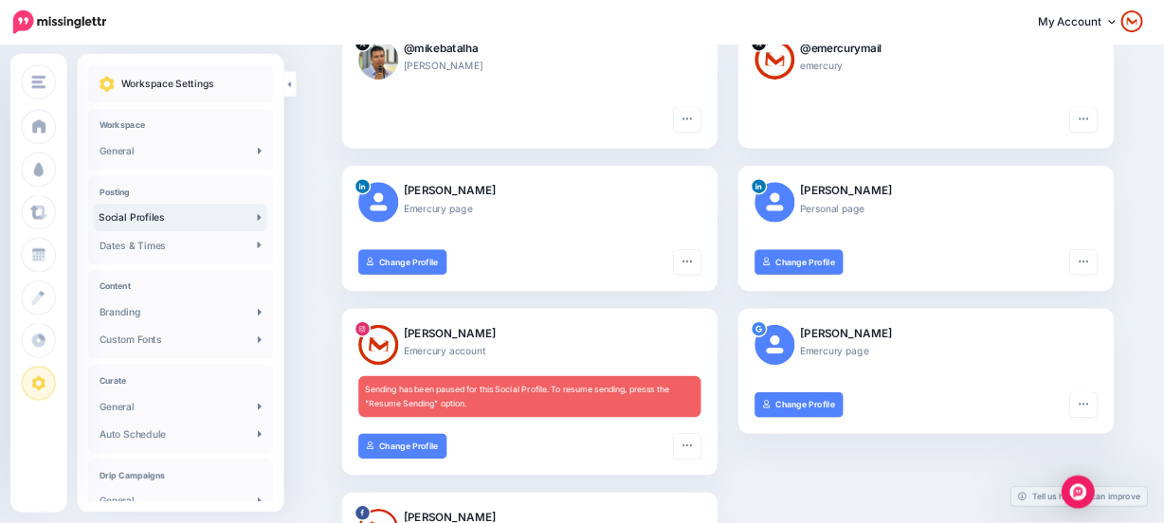
scroll to position [235, 0]
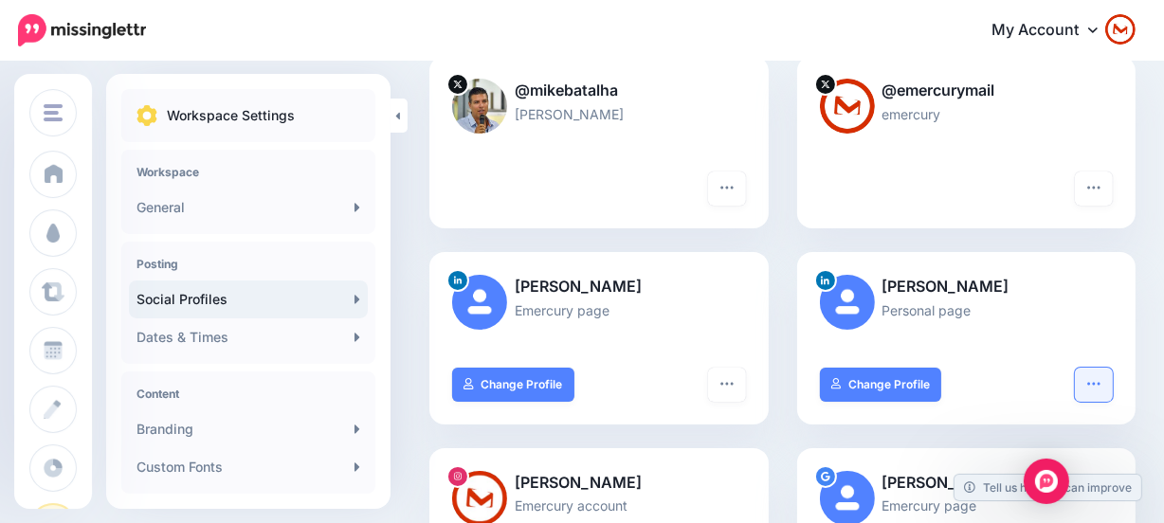
click at [1102, 390] on icon "button" at bounding box center [1093, 383] width 15 height 15
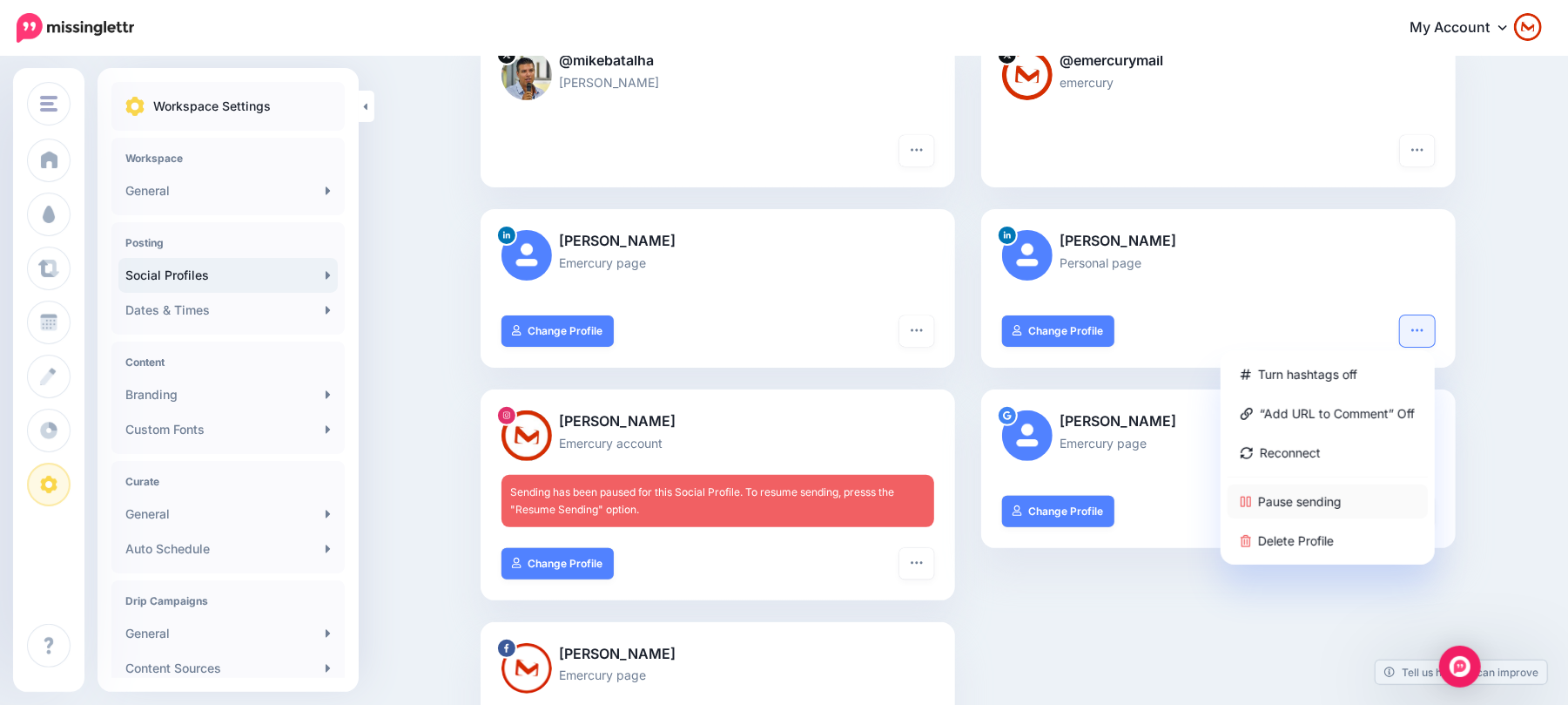
click at [1314, 502] on link "Pause sending" at bounding box center [1328, 501] width 200 height 34
click at [1469, 388] on div "Social Profiles Add the social profiles that you'd like to send social content …" at bounding box center [784, 637] width 1568 height 1591
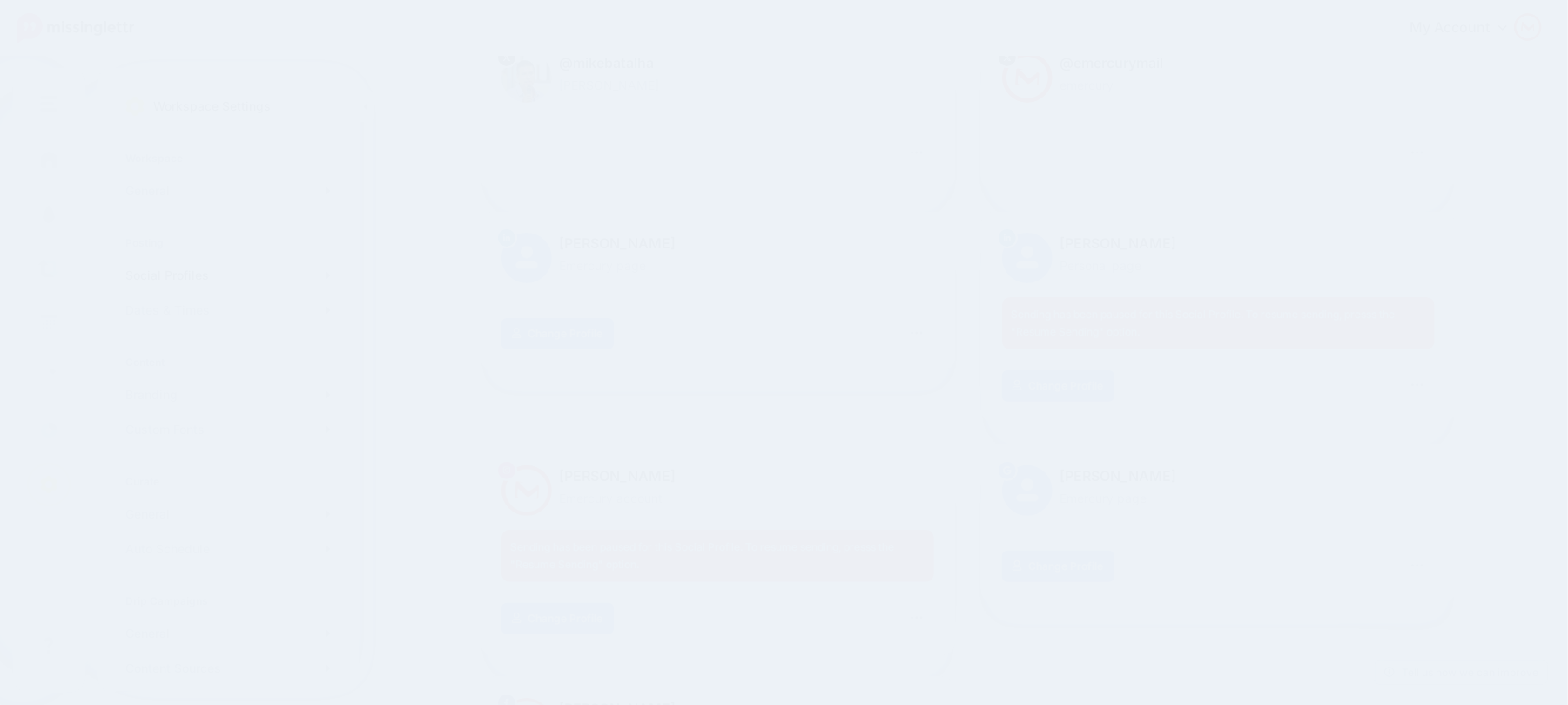
scroll to position [213, 0]
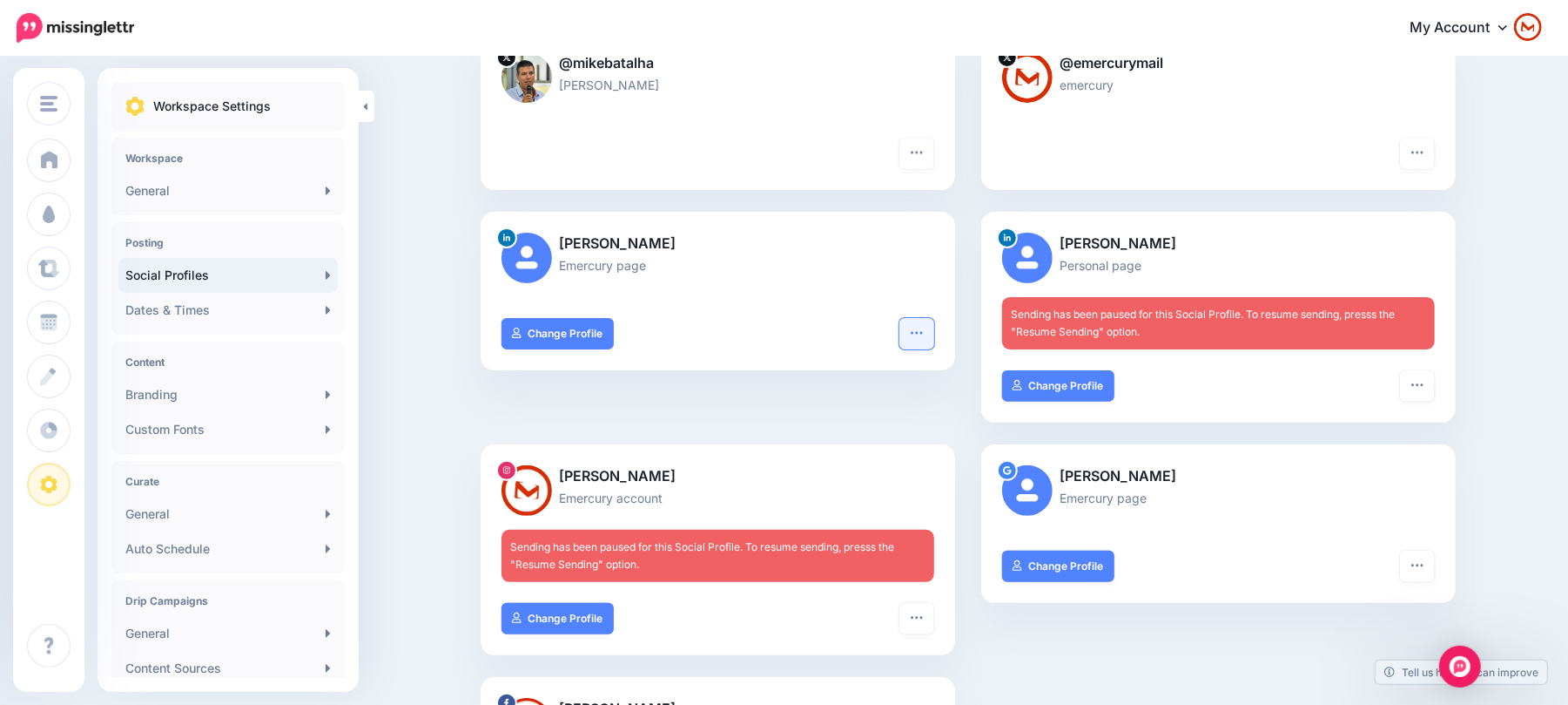
click at [919, 328] on icon "button" at bounding box center [917, 333] width 14 height 14
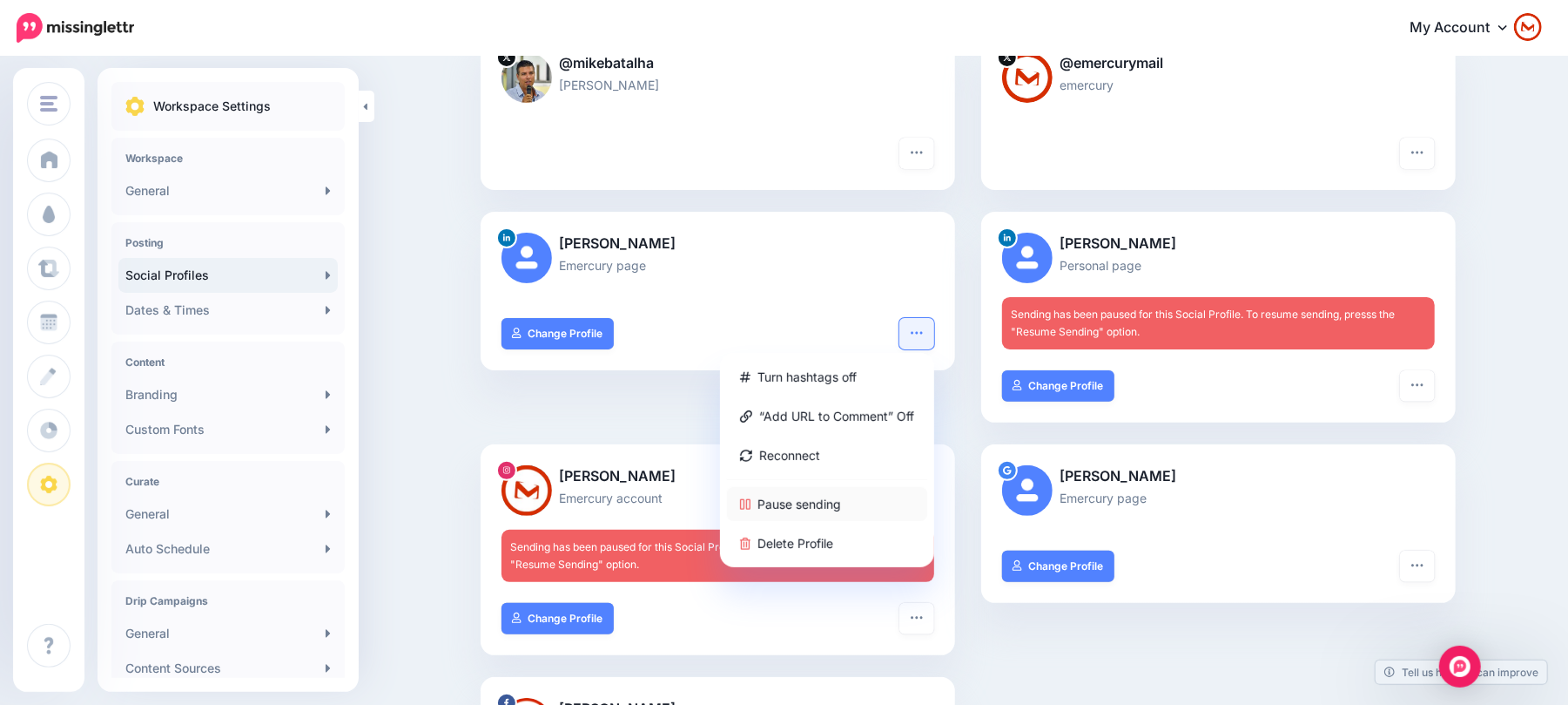
click at [844, 506] on link "Pause sending" at bounding box center [828, 504] width 200 height 34
click at [515, 429] on div "Michael Batalha Emercury page Turn hashtags off “Add URL to Comment” Off Reconn…" at bounding box center [717, 327] width 501 height 233
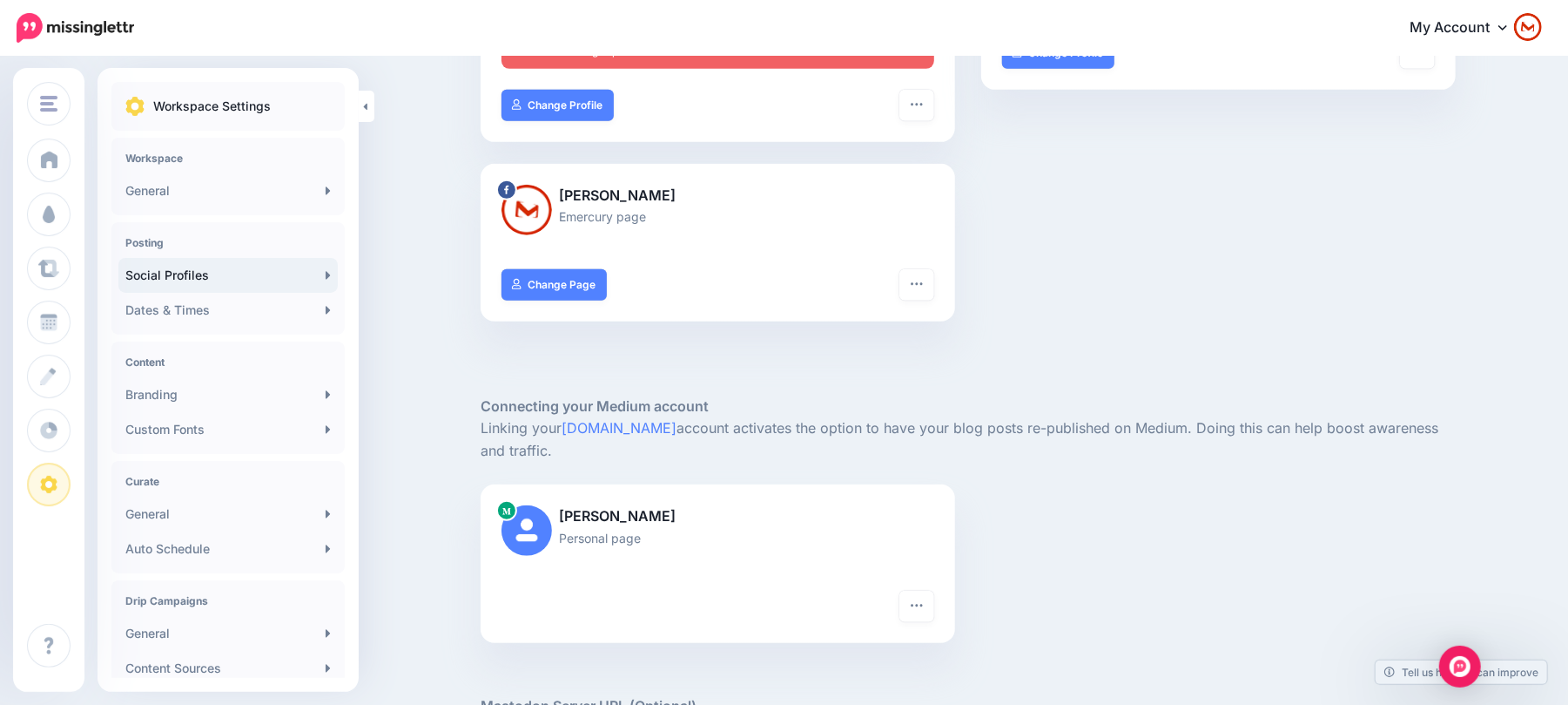
scroll to position [929, 0]
